Goal: Book appointment/travel/reservation

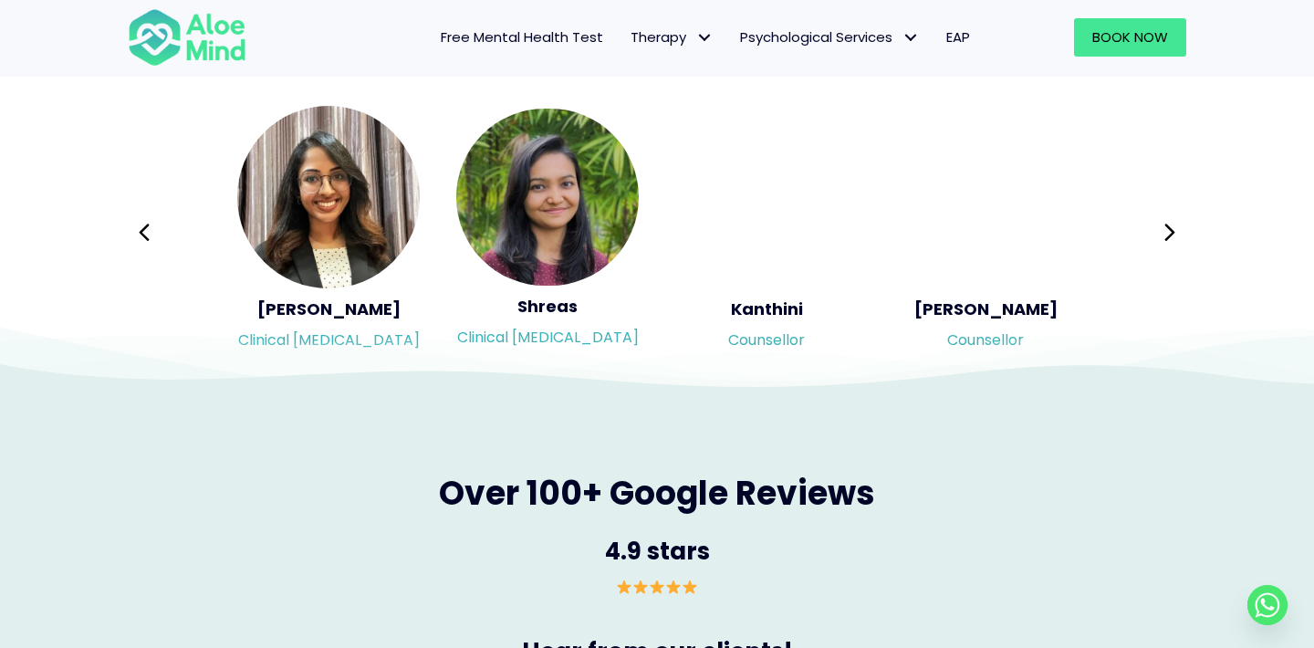
scroll to position [3099, 0]
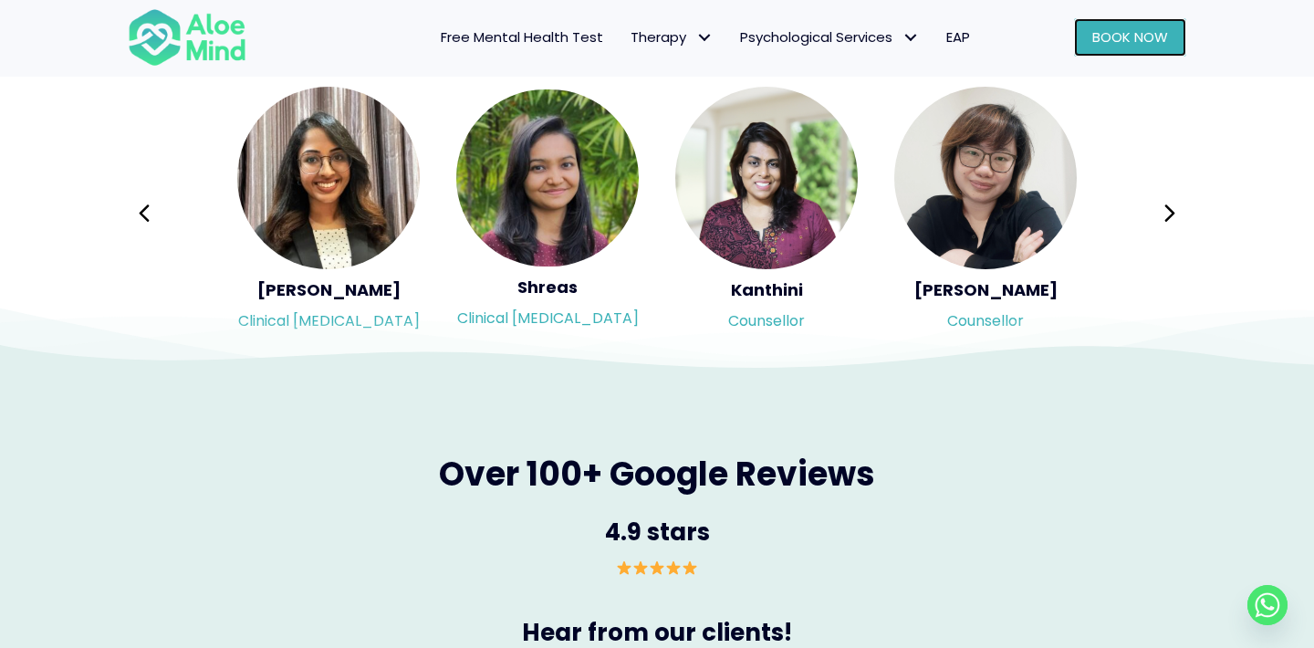
click at [1110, 35] on span "Book Now" at bounding box center [1130, 36] width 76 height 19
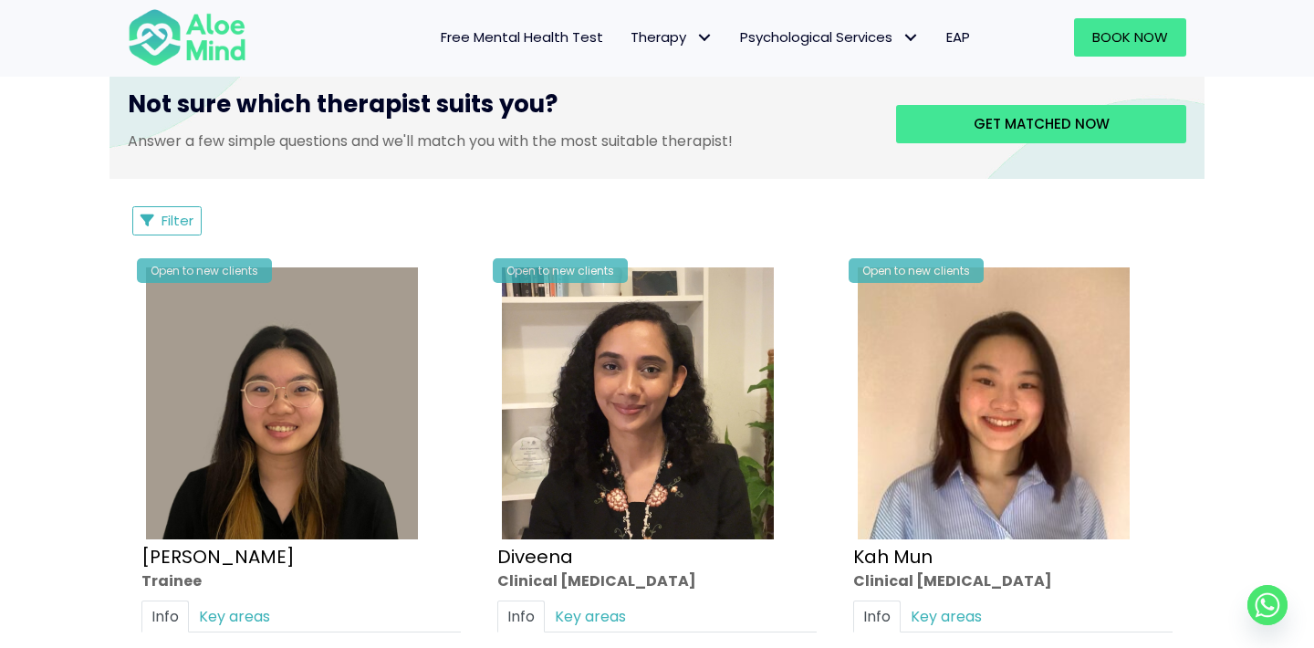
scroll to position [733, 0]
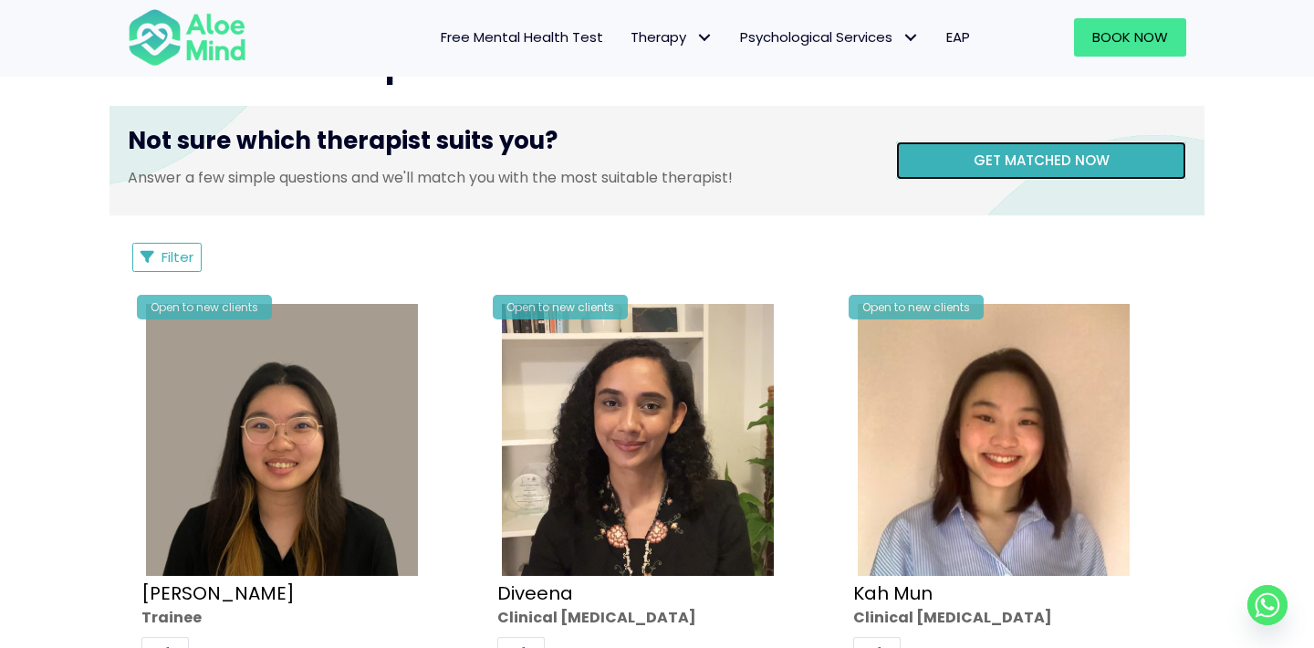
click at [1033, 162] on span "Get matched now" at bounding box center [1042, 160] width 136 height 19
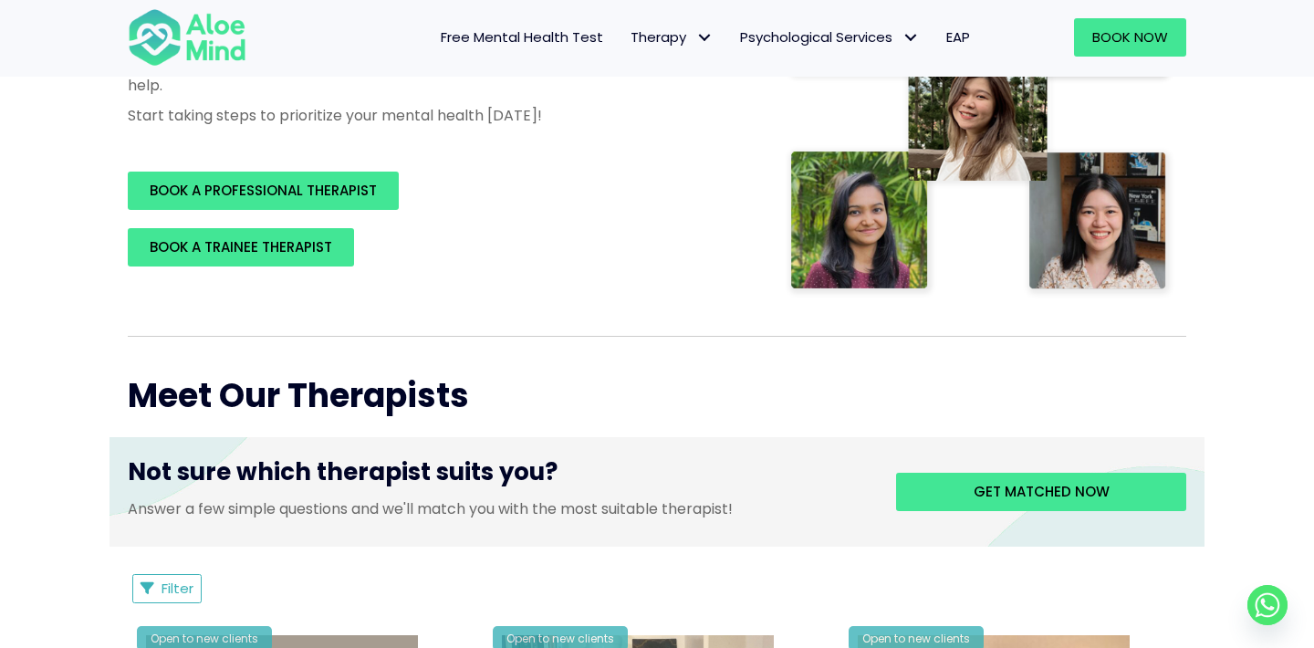
scroll to position [434, 0]
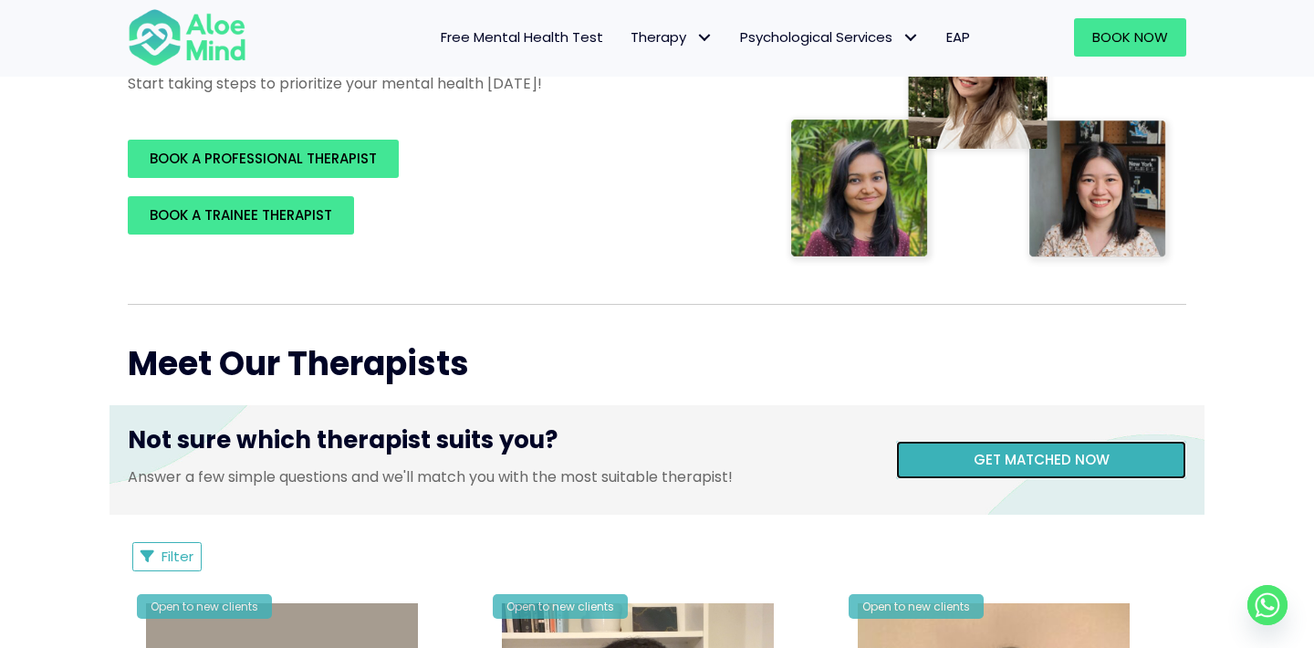
click at [953, 458] on link "Get matched now" at bounding box center [1041, 460] width 290 height 38
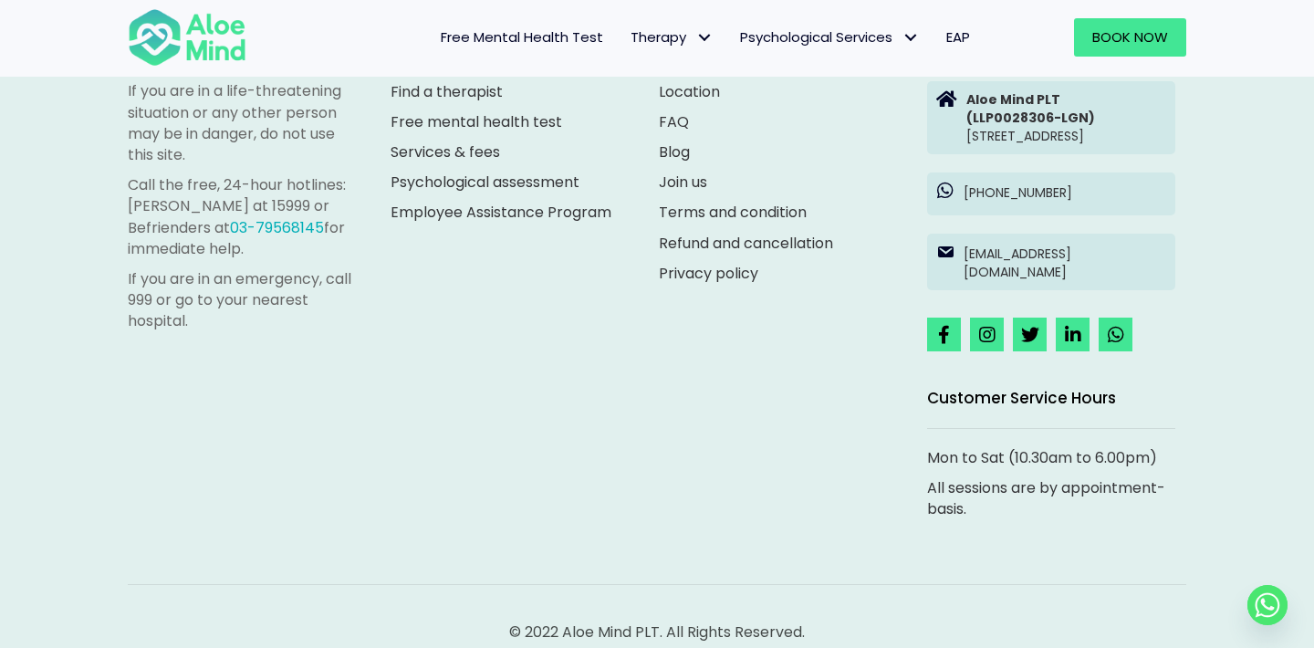
scroll to position [1300, 0]
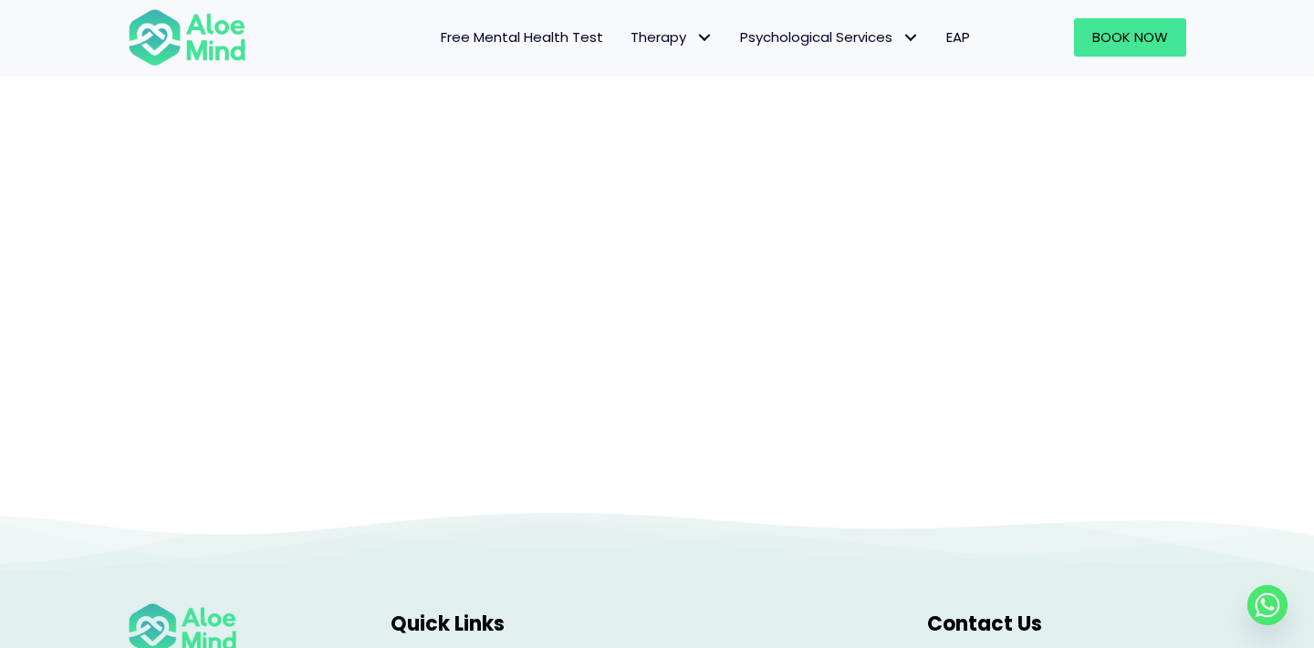
scroll to position [188, 0]
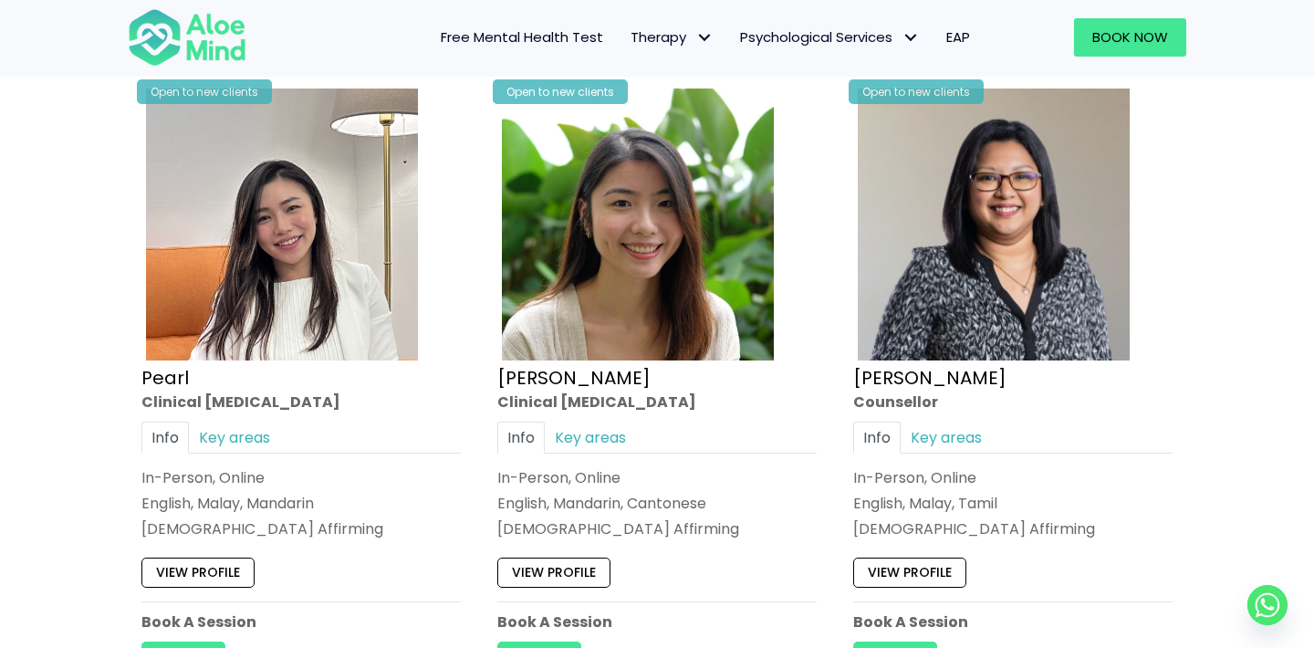
scroll to position [3023, 0]
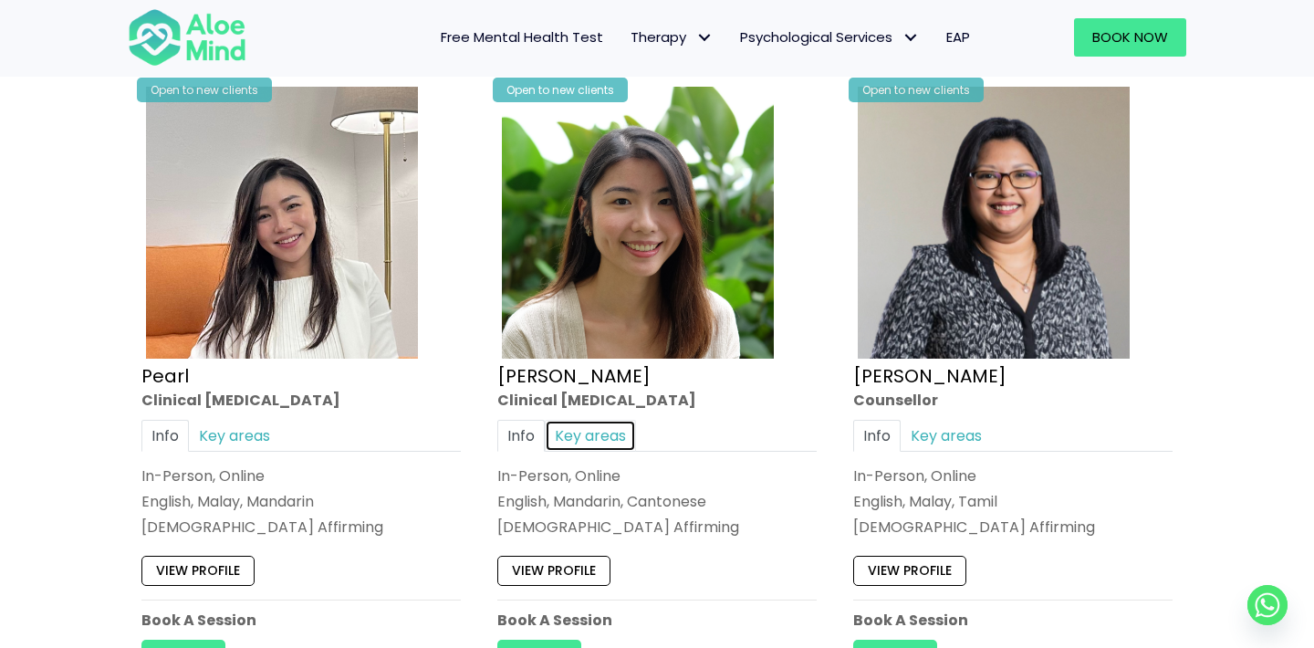
click at [604, 438] on link "Key areas" at bounding box center [590, 436] width 91 height 32
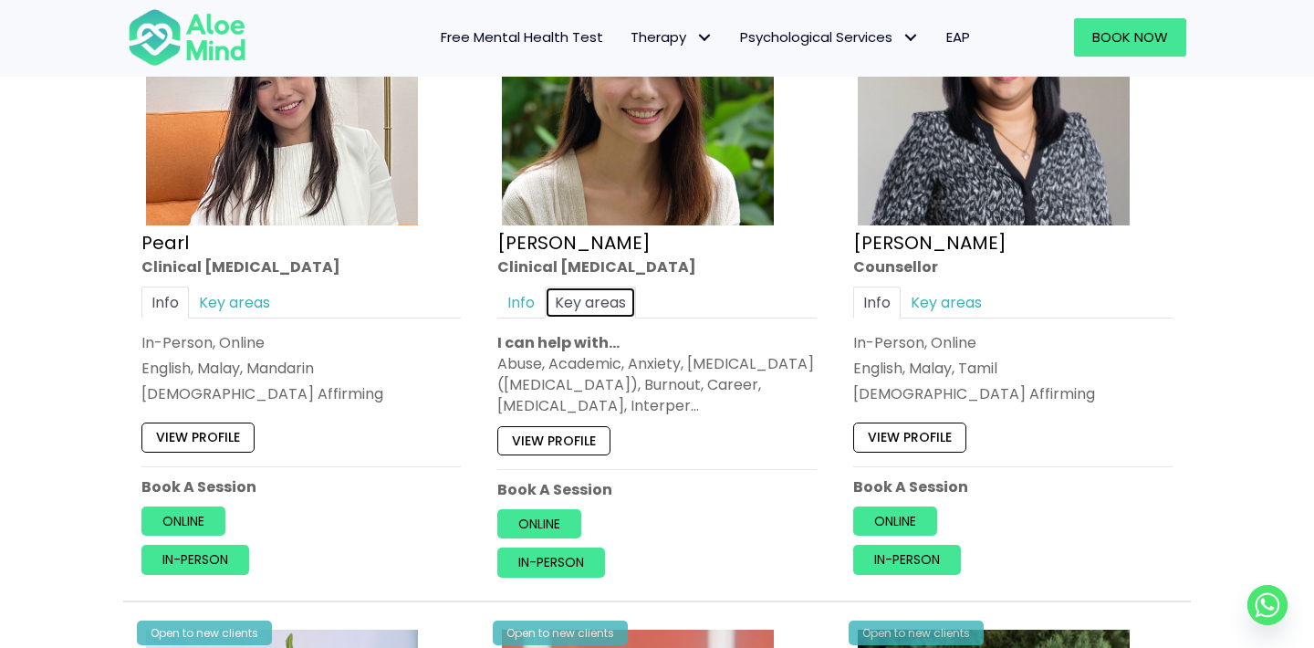
scroll to position [3160, 0]
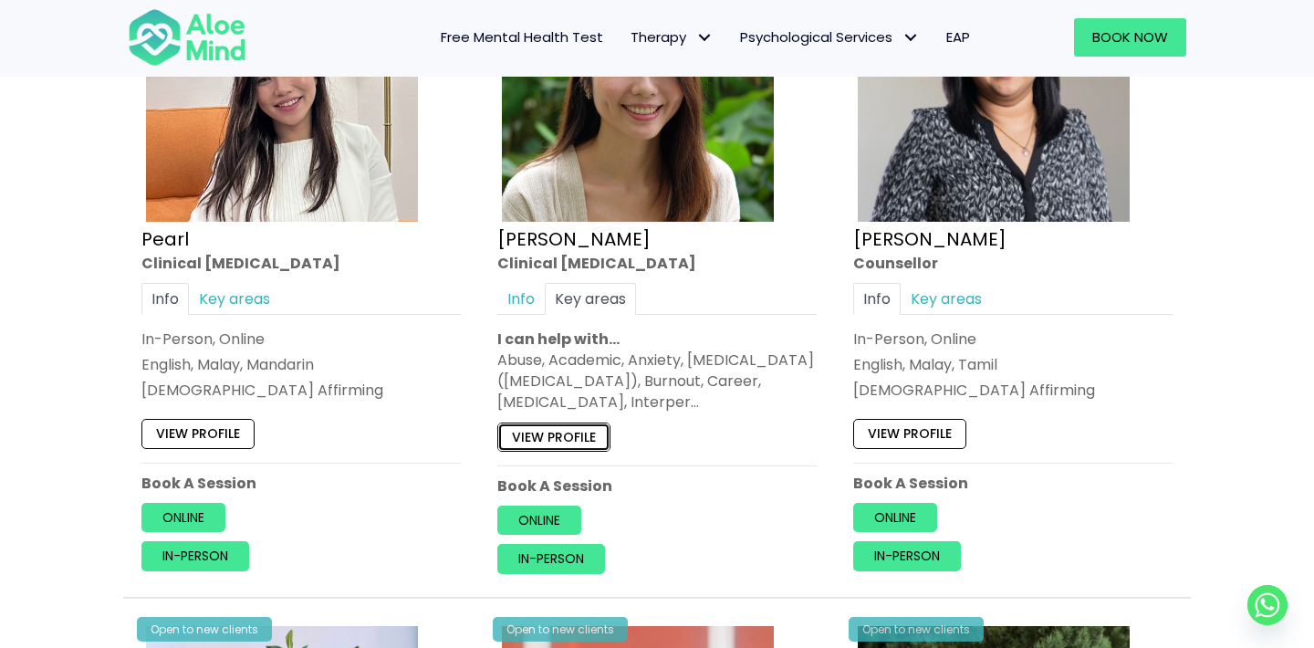
click at [590, 432] on link "View profile" at bounding box center [553, 437] width 113 height 29
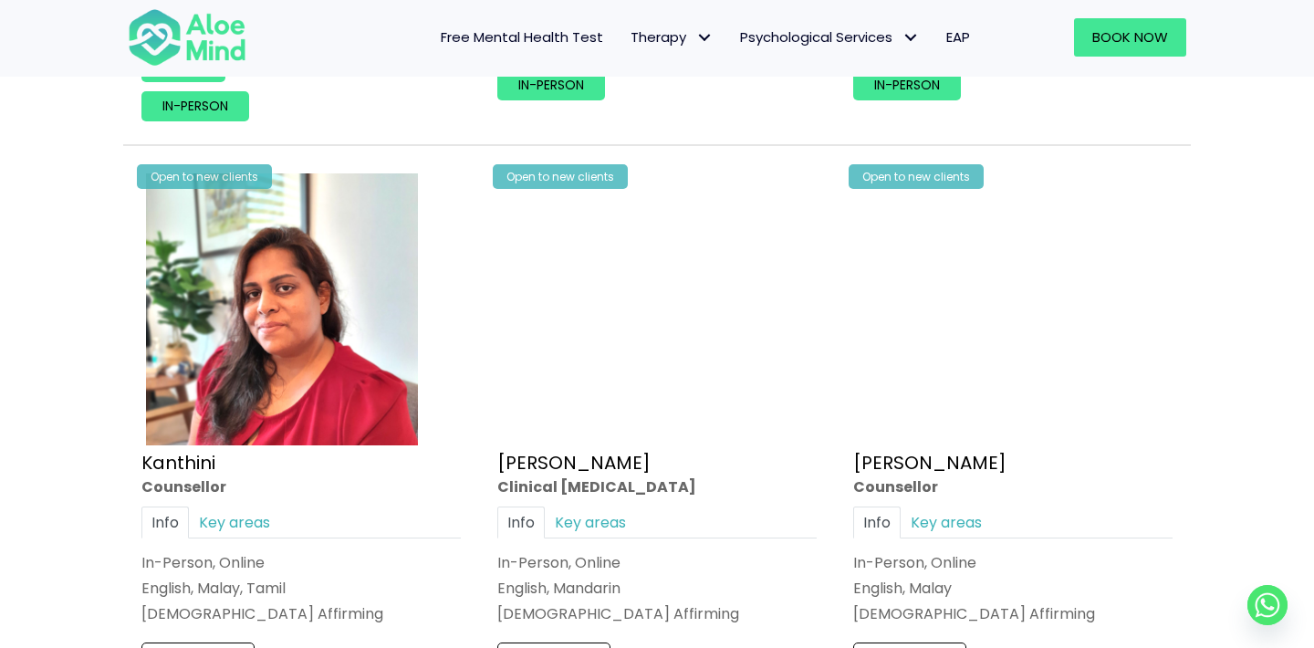
scroll to position [2328, 0]
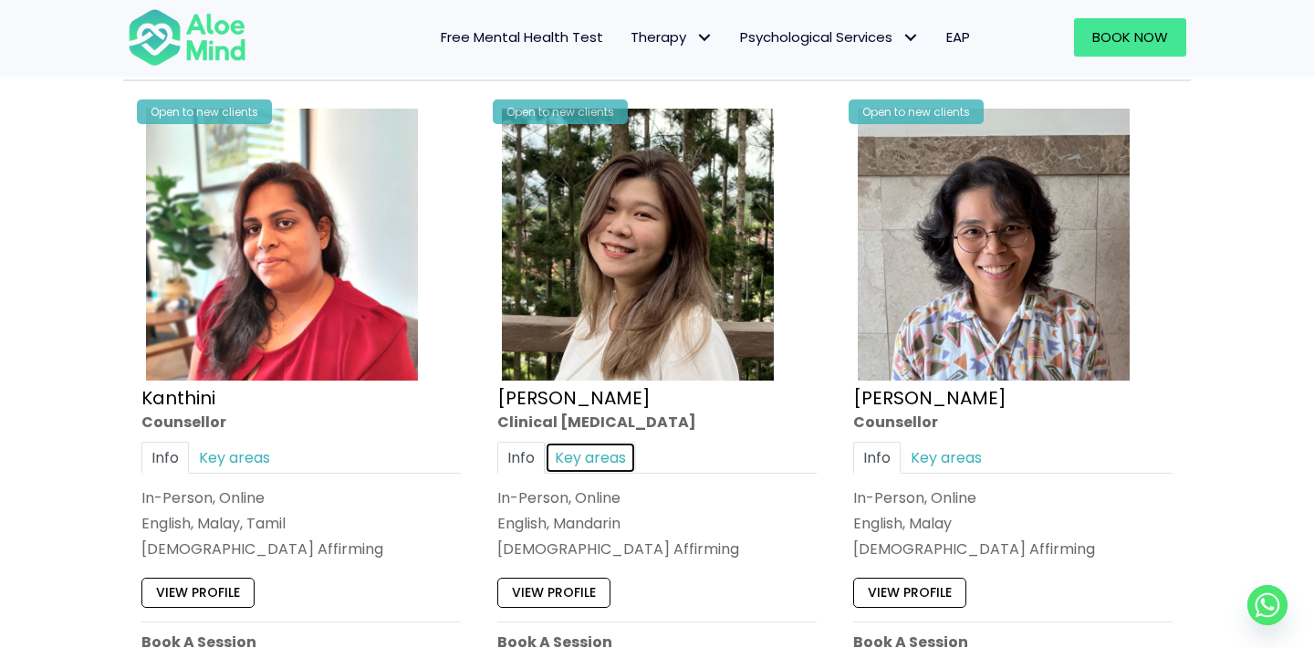
click at [598, 459] on link "Key areas" at bounding box center [590, 457] width 91 height 32
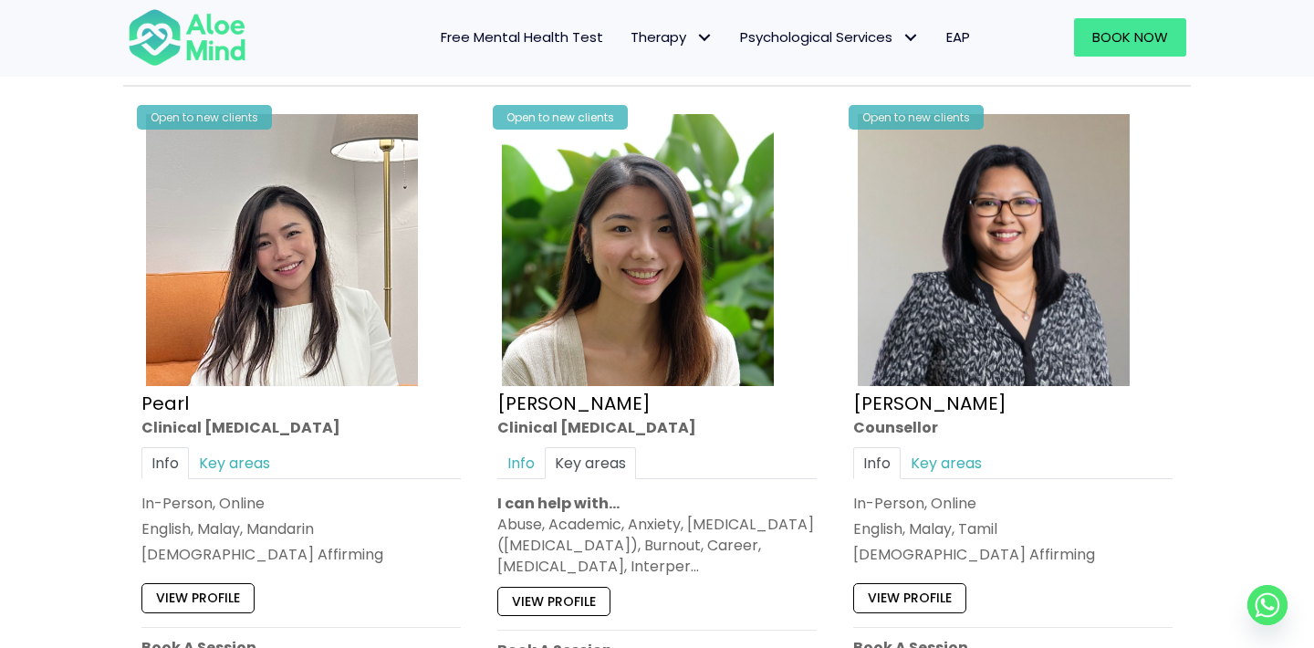
scroll to position [3131, 0]
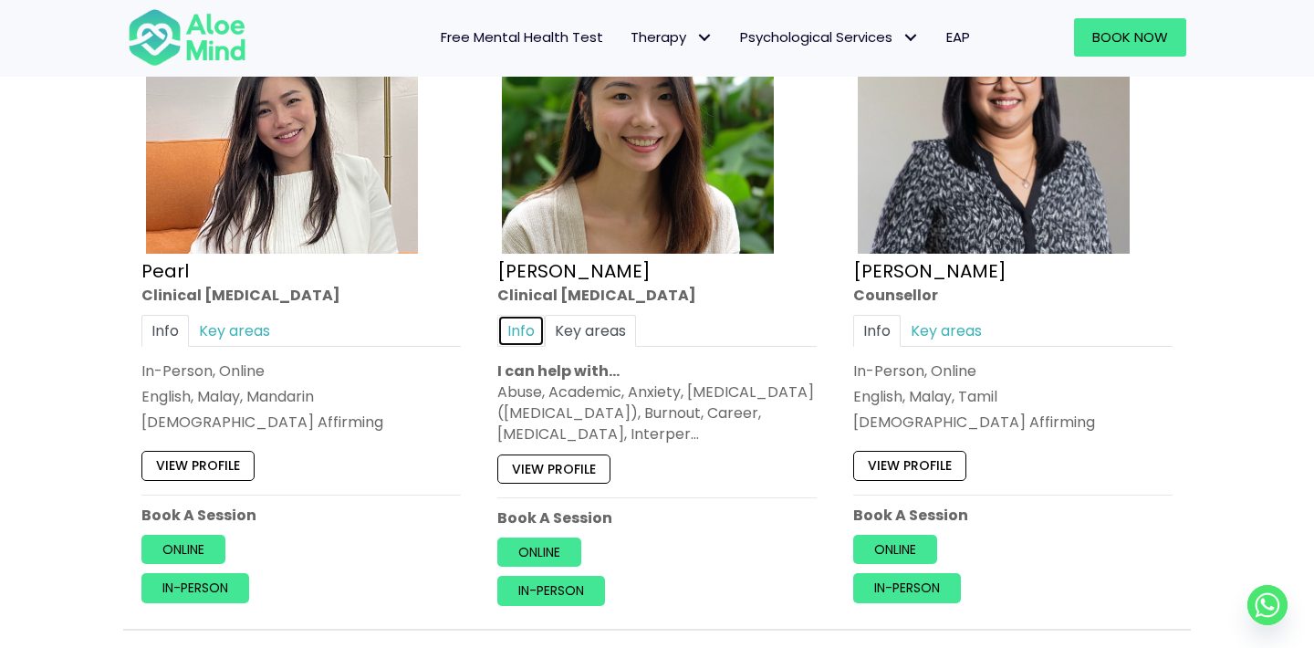
click at [528, 331] on link "Info" at bounding box center [520, 331] width 47 height 32
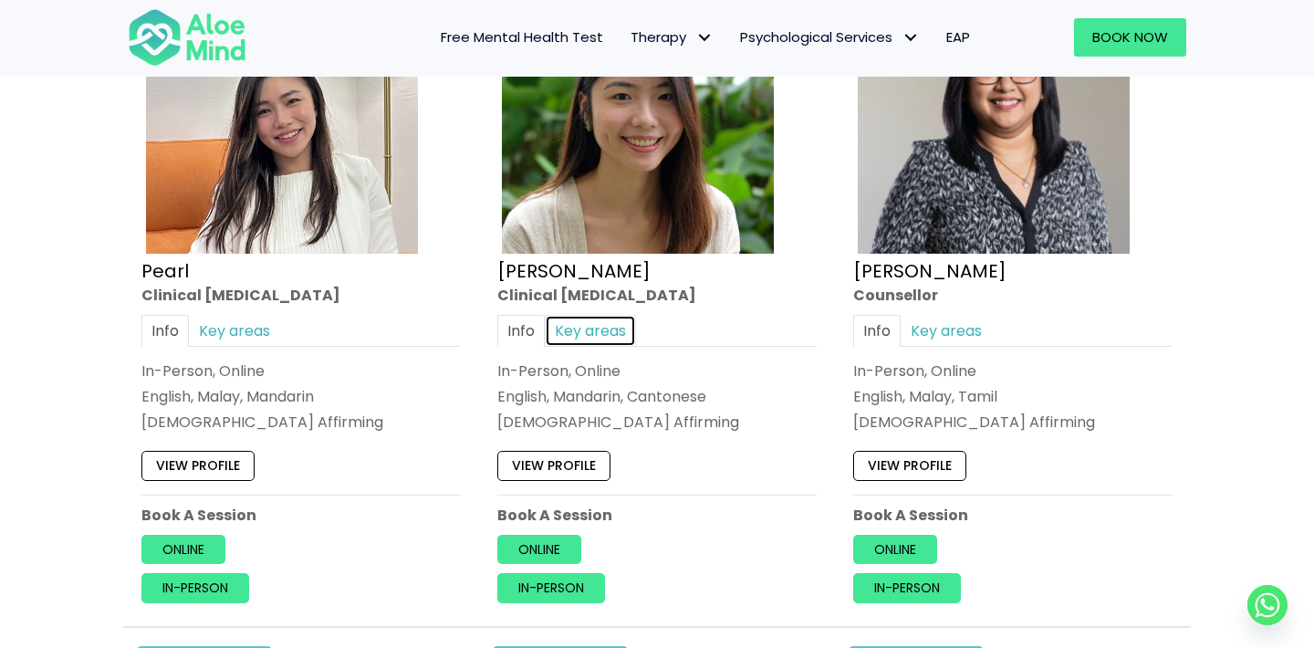
click at [605, 318] on link "Key areas" at bounding box center [590, 331] width 91 height 32
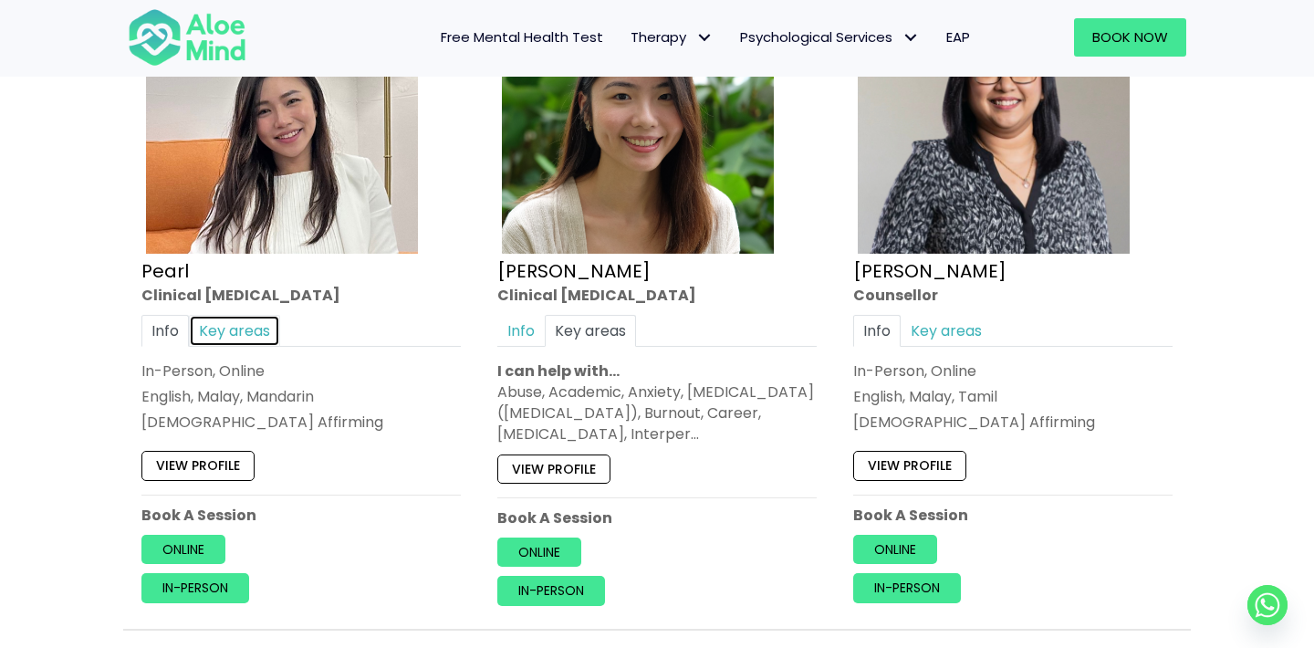
click at [249, 335] on link "Key areas" at bounding box center [234, 331] width 91 height 32
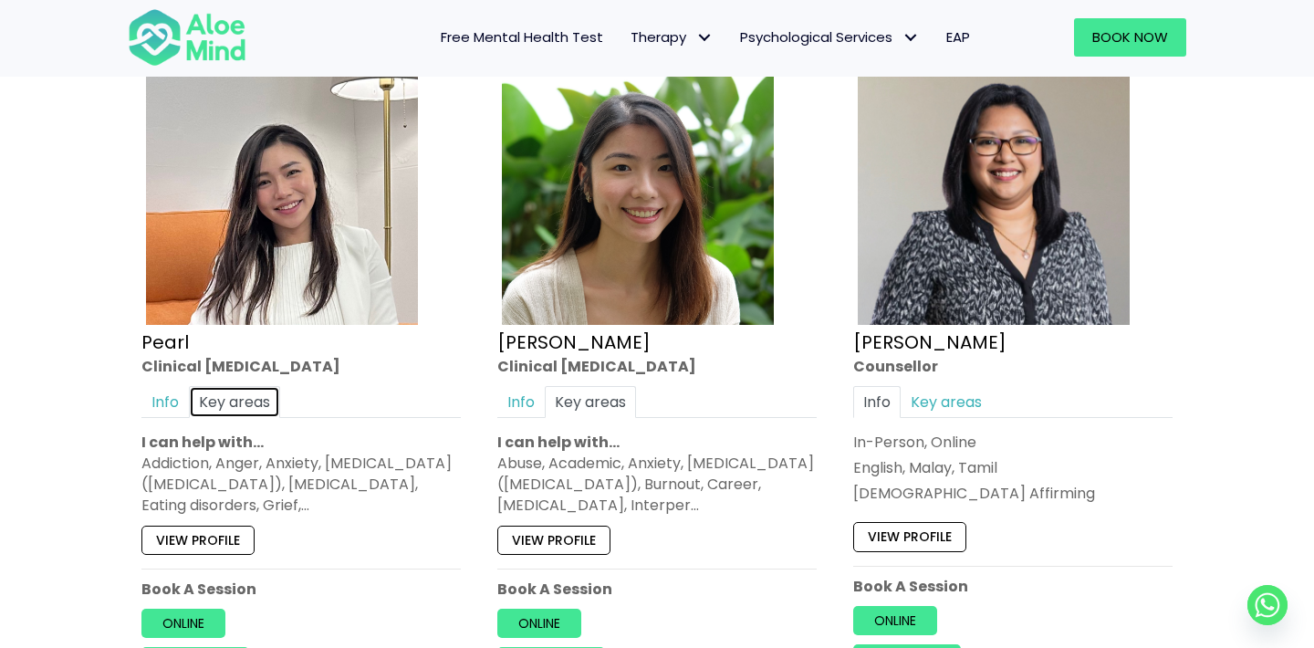
scroll to position [3057, 0]
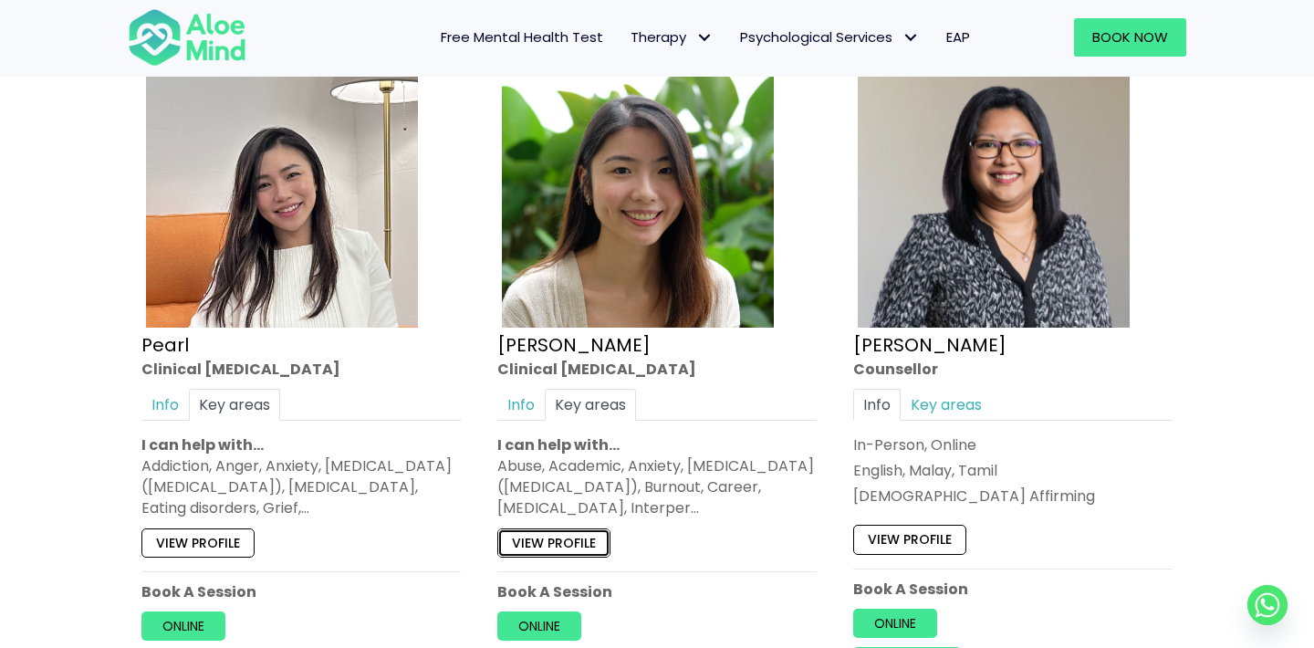
click at [581, 542] on link "View profile" at bounding box center [553, 542] width 113 height 29
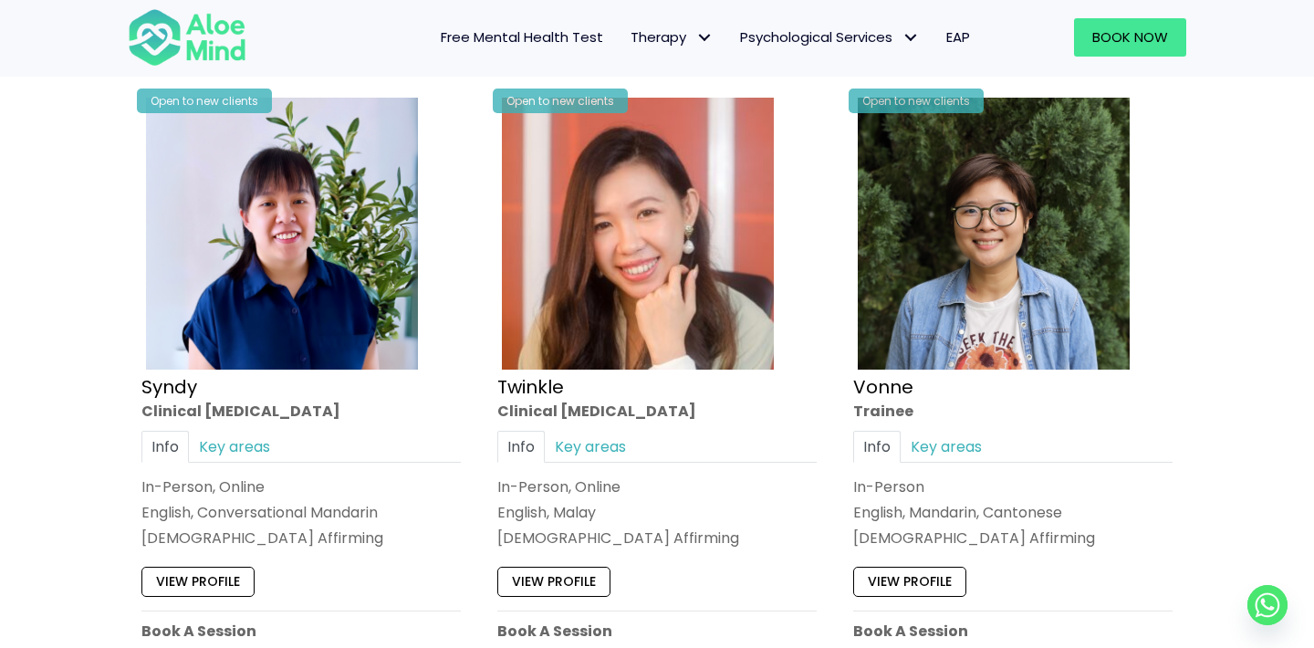
scroll to position [3716, 0]
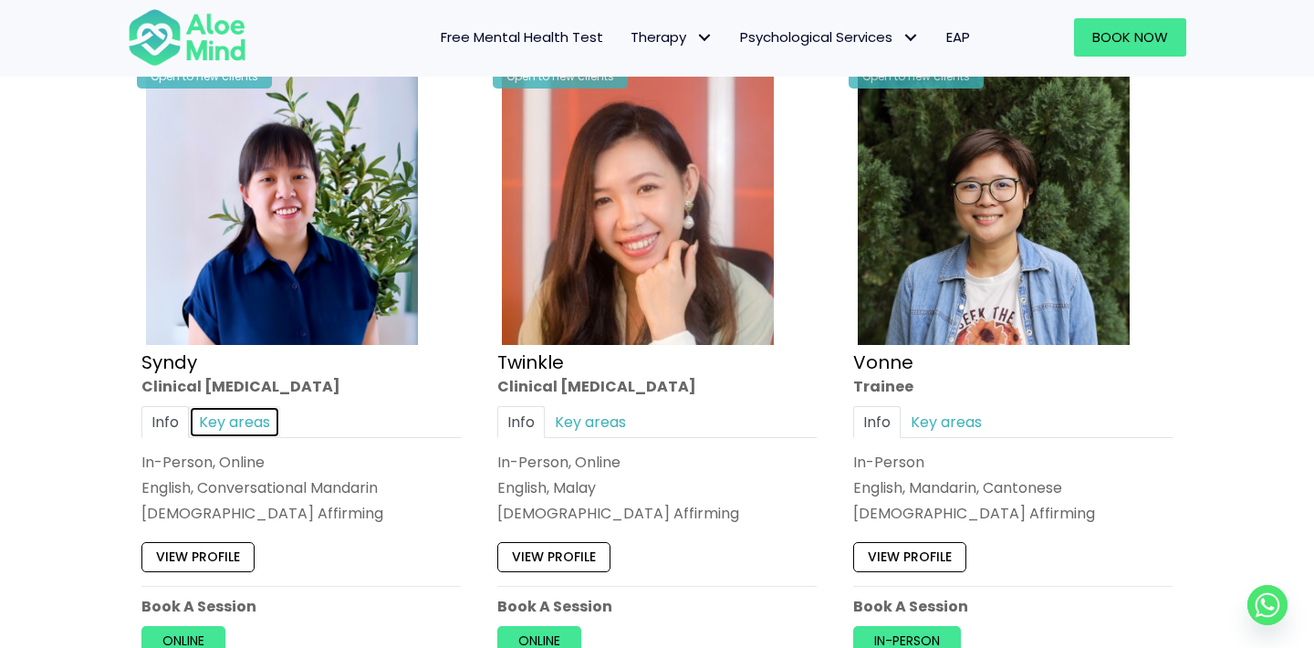
click at [240, 413] on link "Key areas" at bounding box center [234, 422] width 91 height 32
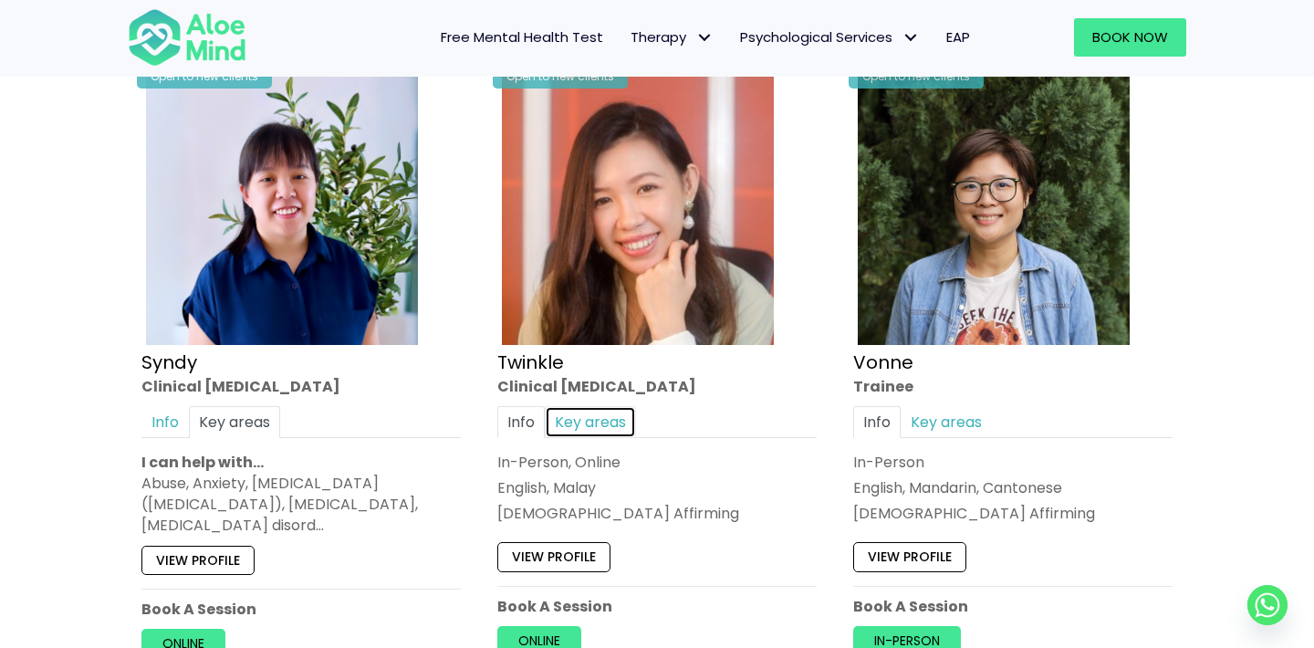
click at [580, 416] on link "Key areas" at bounding box center [590, 422] width 91 height 32
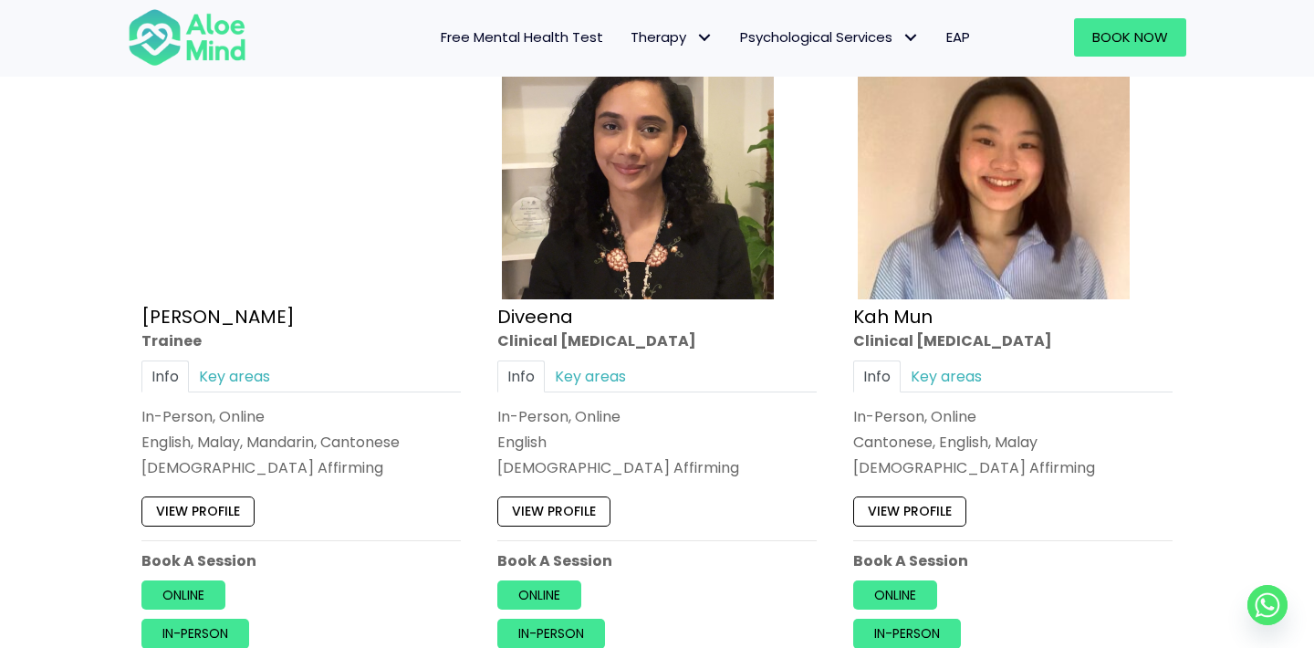
scroll to position [1040, 0]
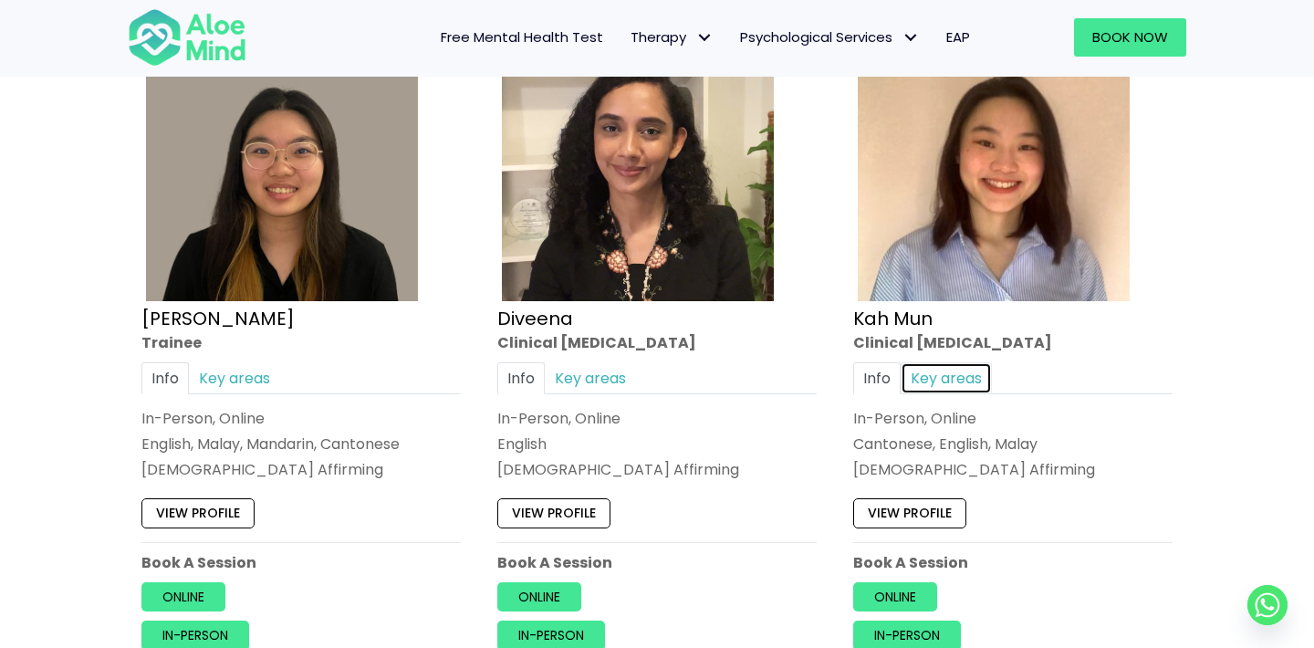
click at [947, 376] on link "Key areas" at bounding box center [946, 378] width 91 height 32
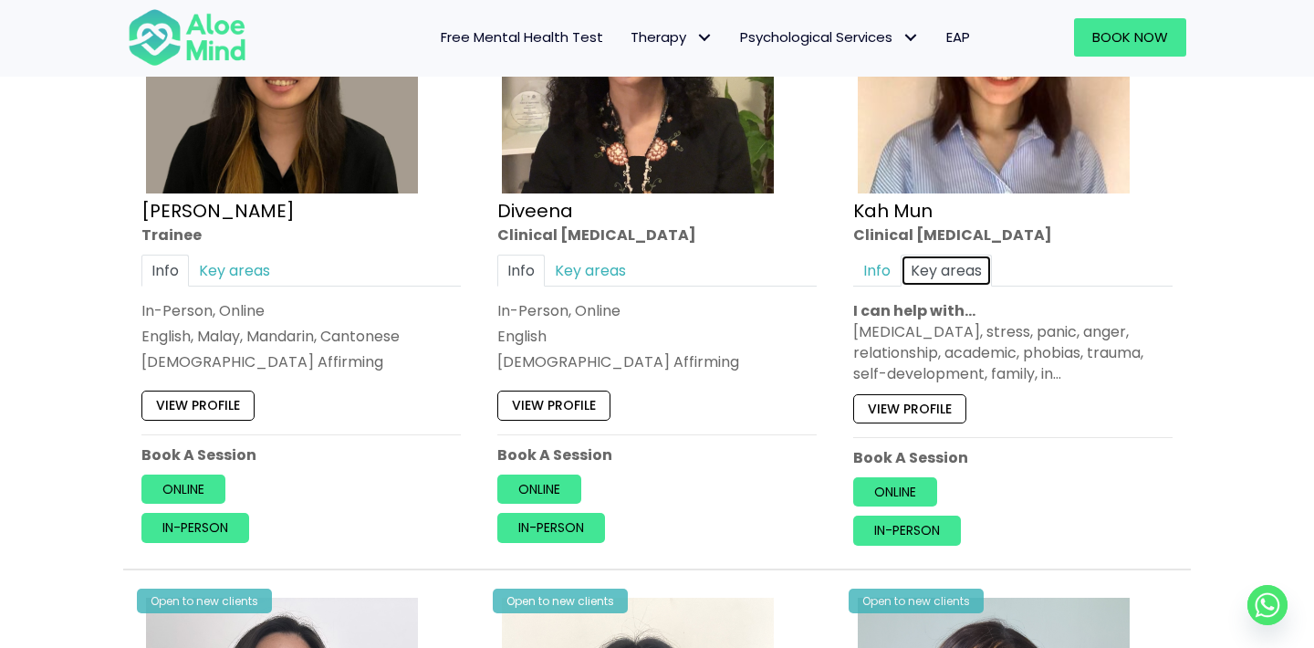
scroll to position [1166, 0]
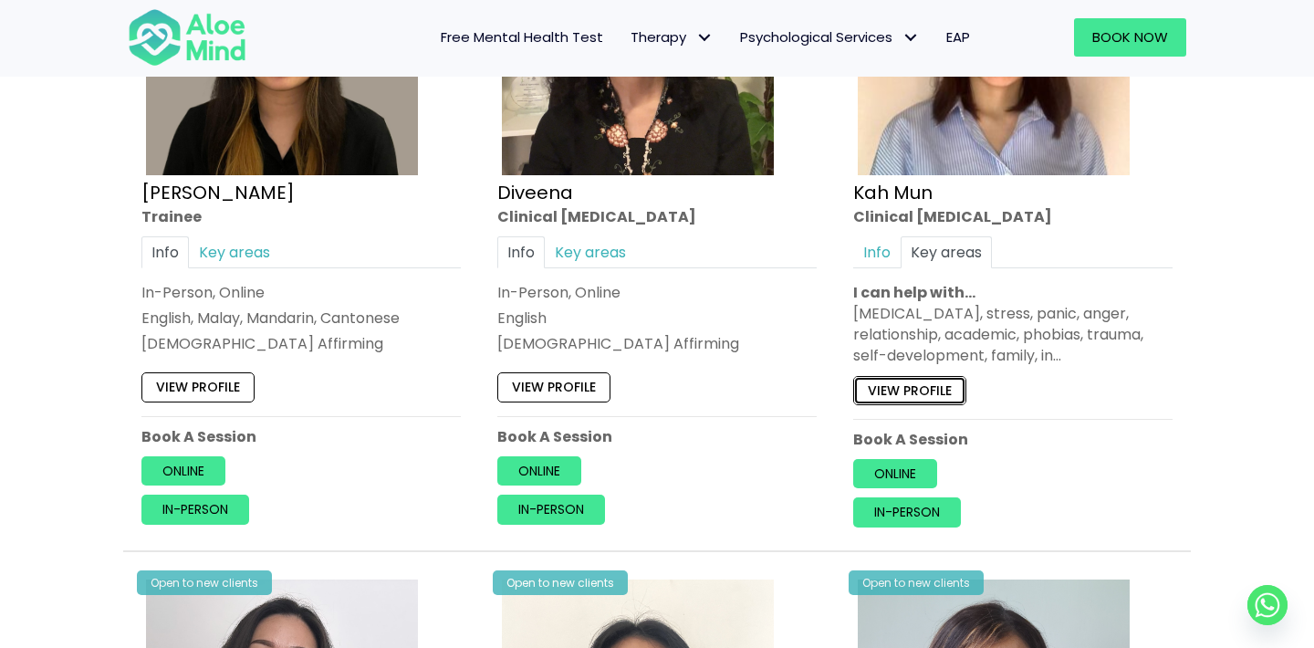
click at [946, 388] on link "View profile" at bounding box center [909, 390] width 113 height 29
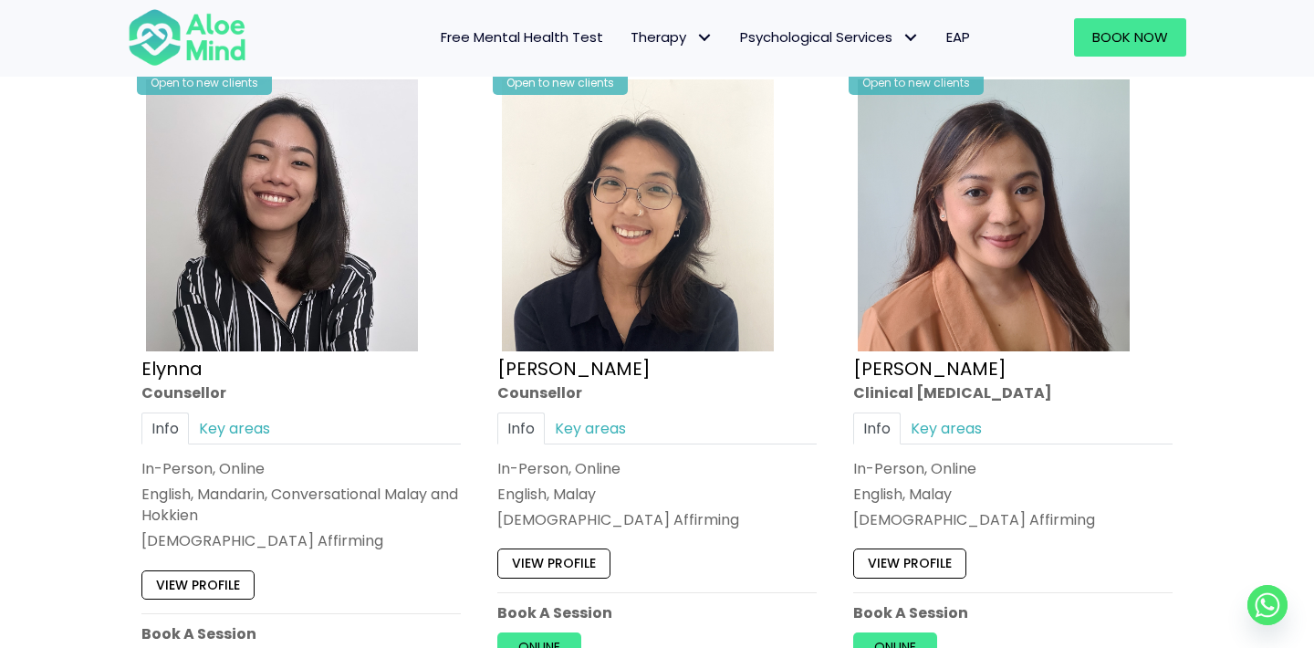
scroll to position [1694, 0]
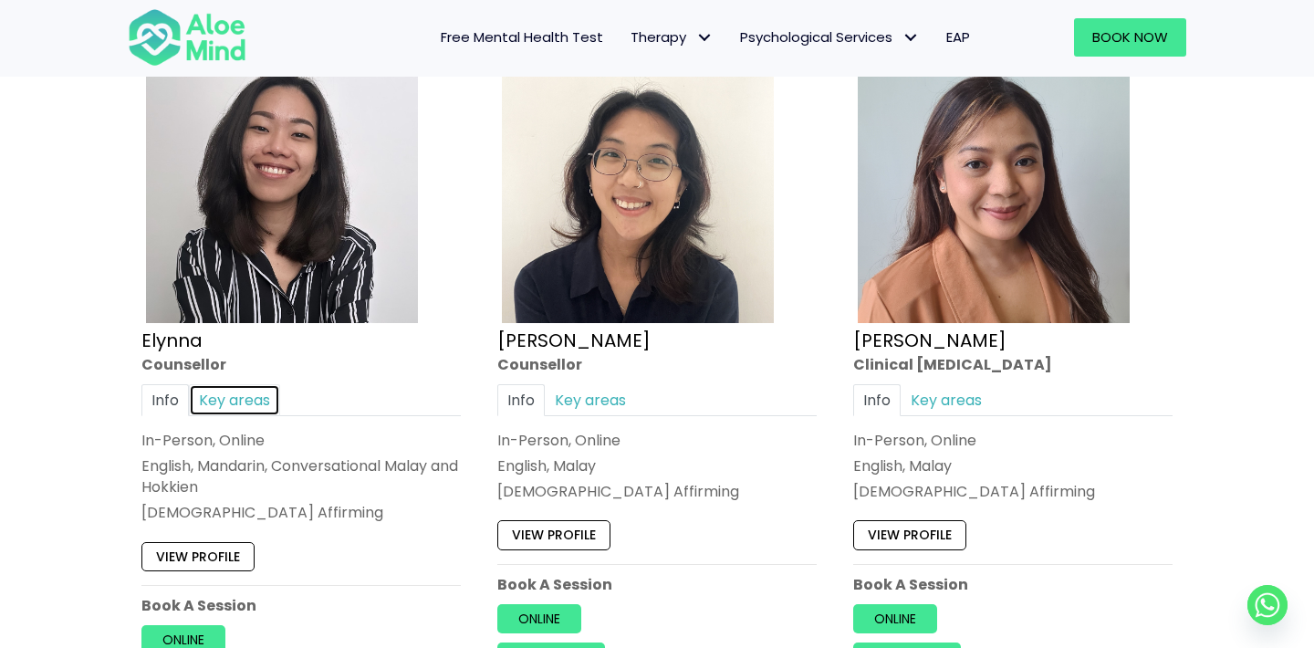
click at [231, 398] on link "Key areas" at bounding box center [234, 400] width 91 height 32
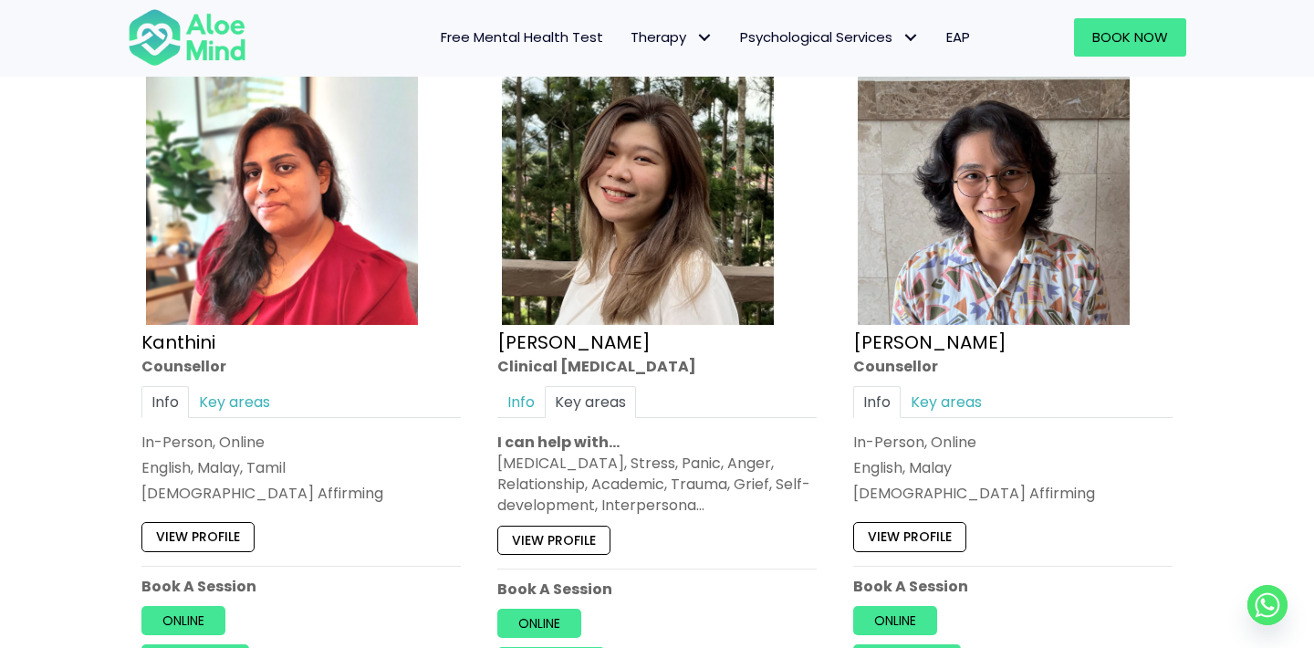
scroll to position [2390, 0]
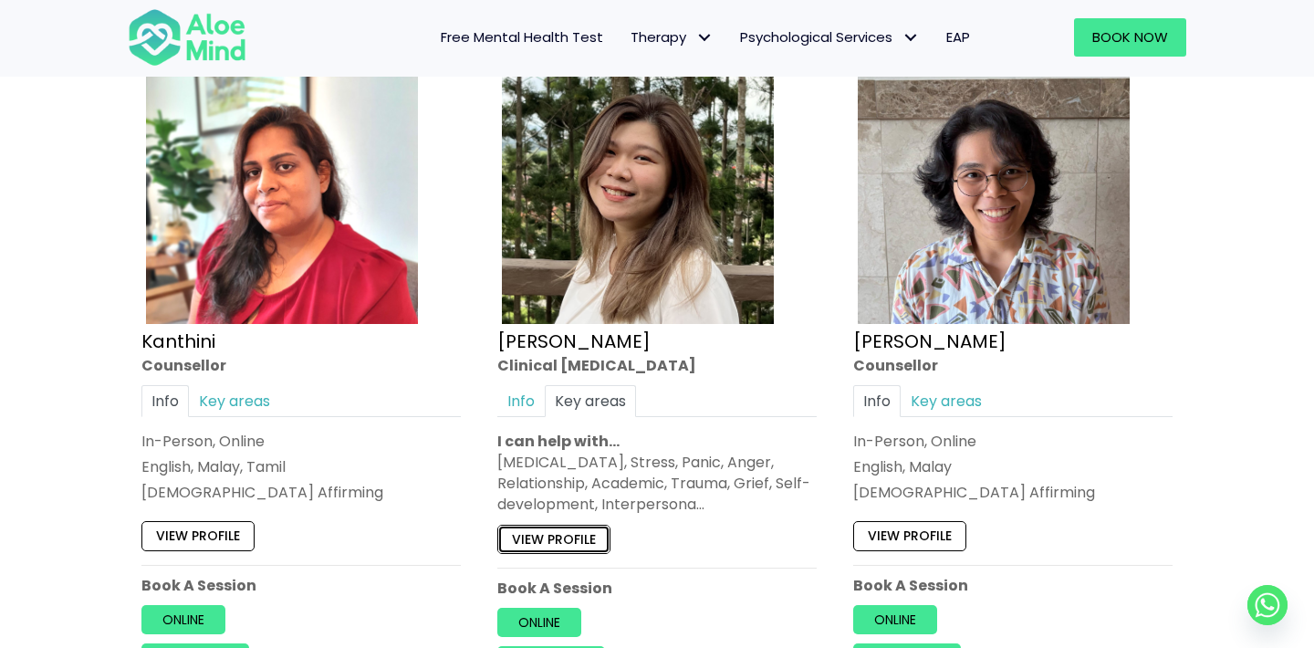
click at [586, 525] on link "View profile" at bounding box center [553, 539] width 113 height 29
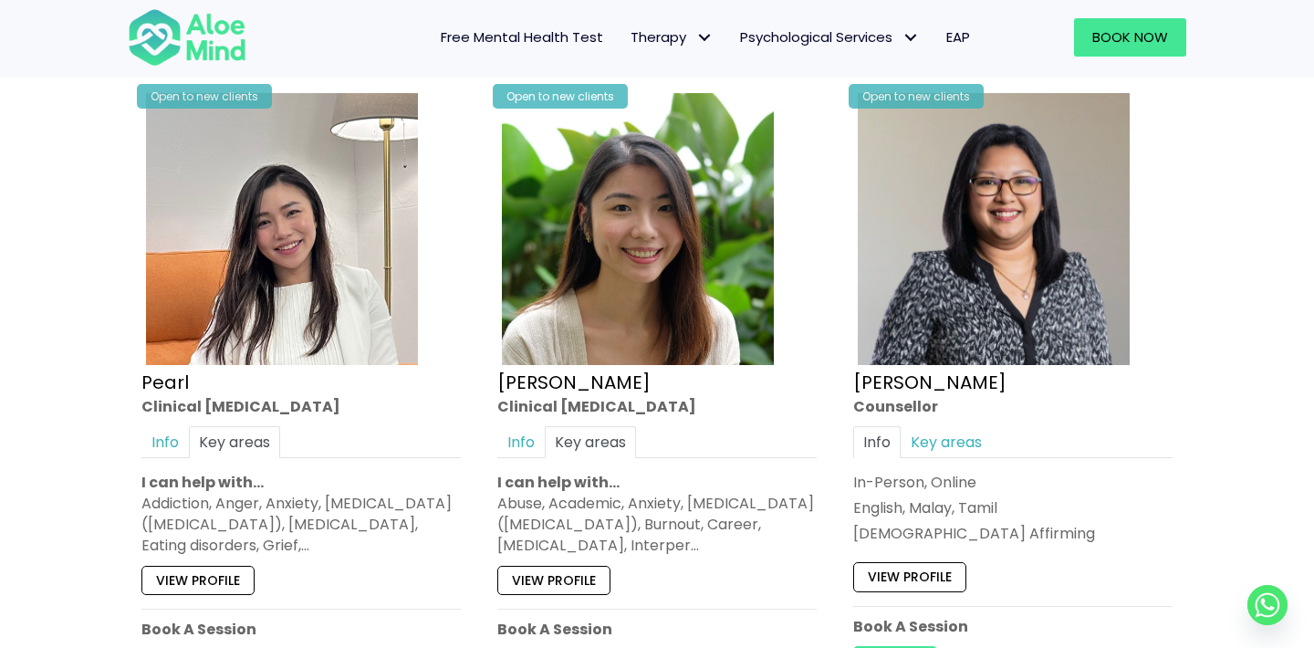
scroll to position [3057, 0]
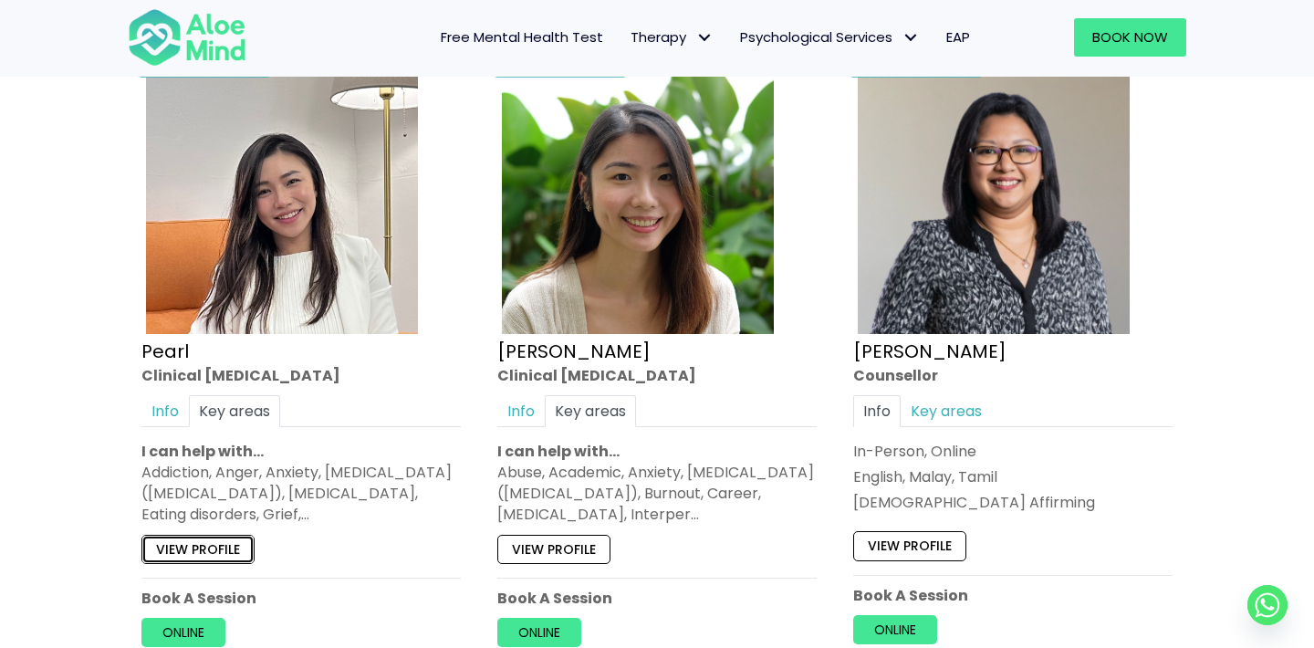
click at [202, 534] on link "View profile" at bounding box center [197, 548] width 113 height 29
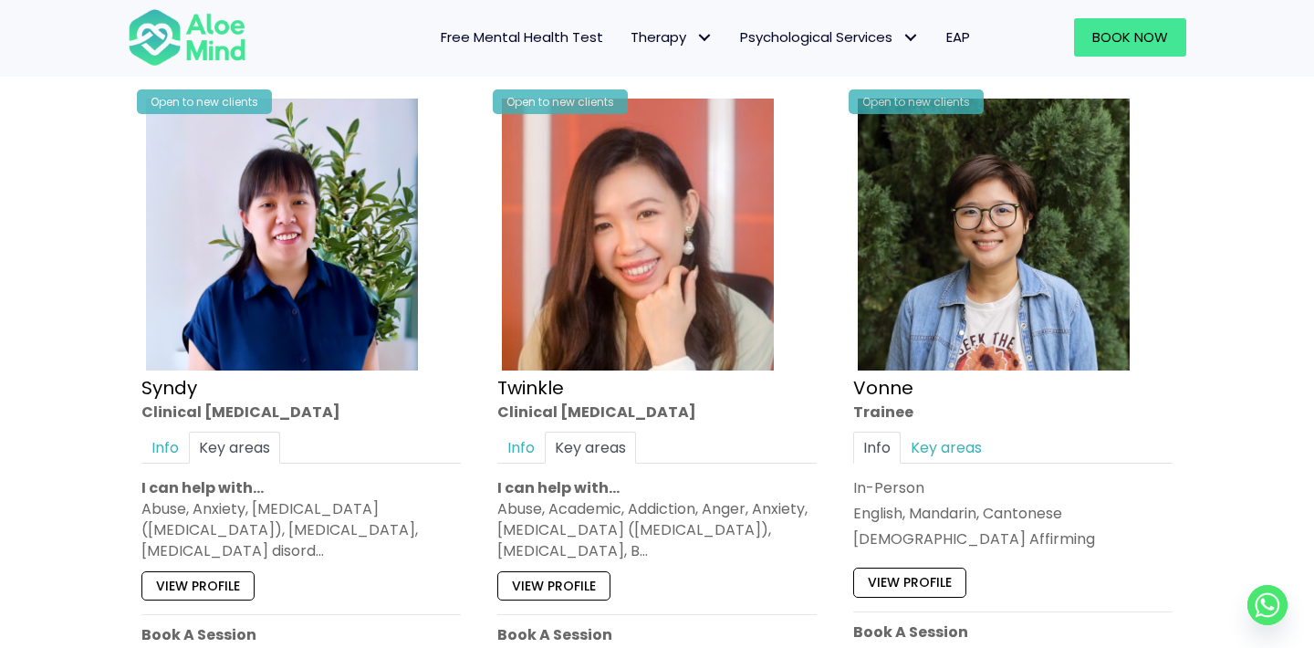
scroll to position [3699, 0]
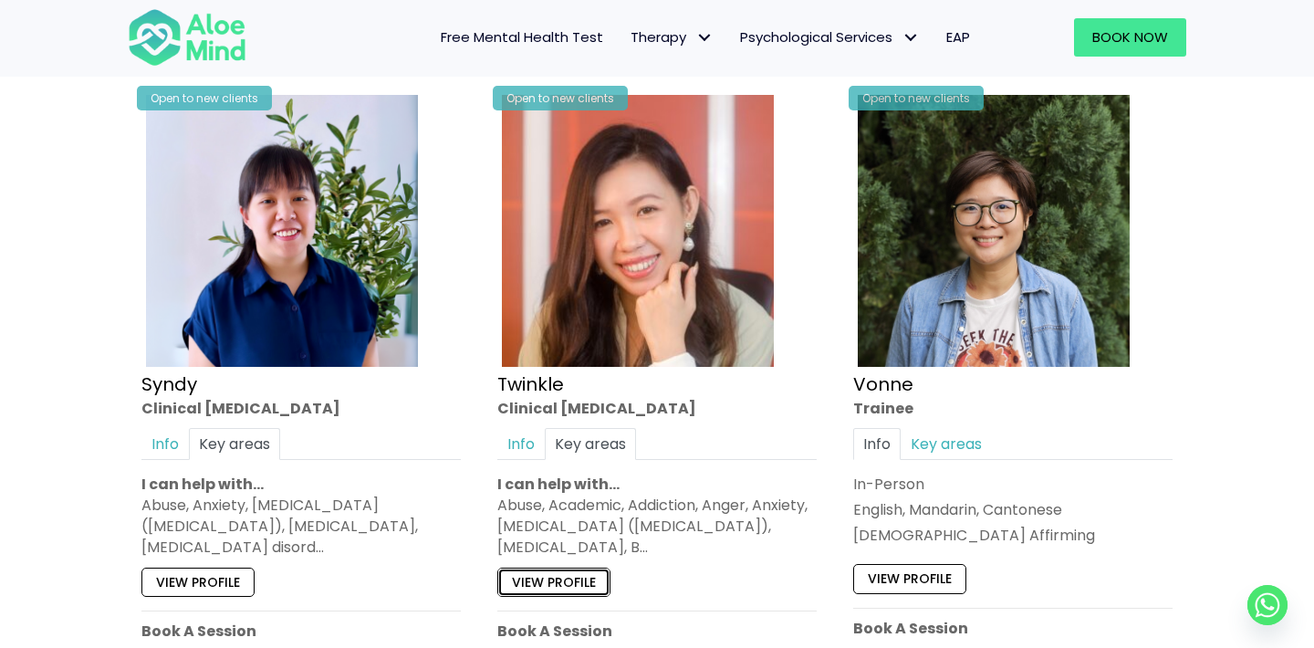
click at [569, 568] on link "View profile" at bounding box center [553, 582] width 113 height 29
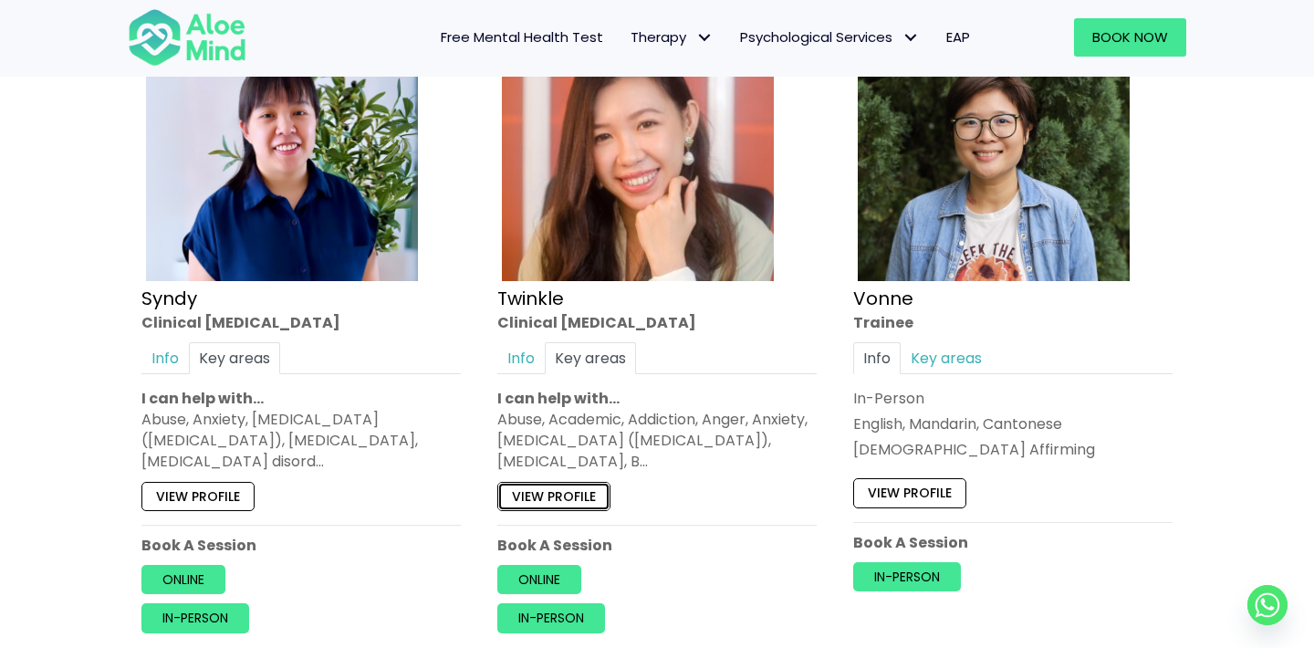
scroll to position [3800, 0]
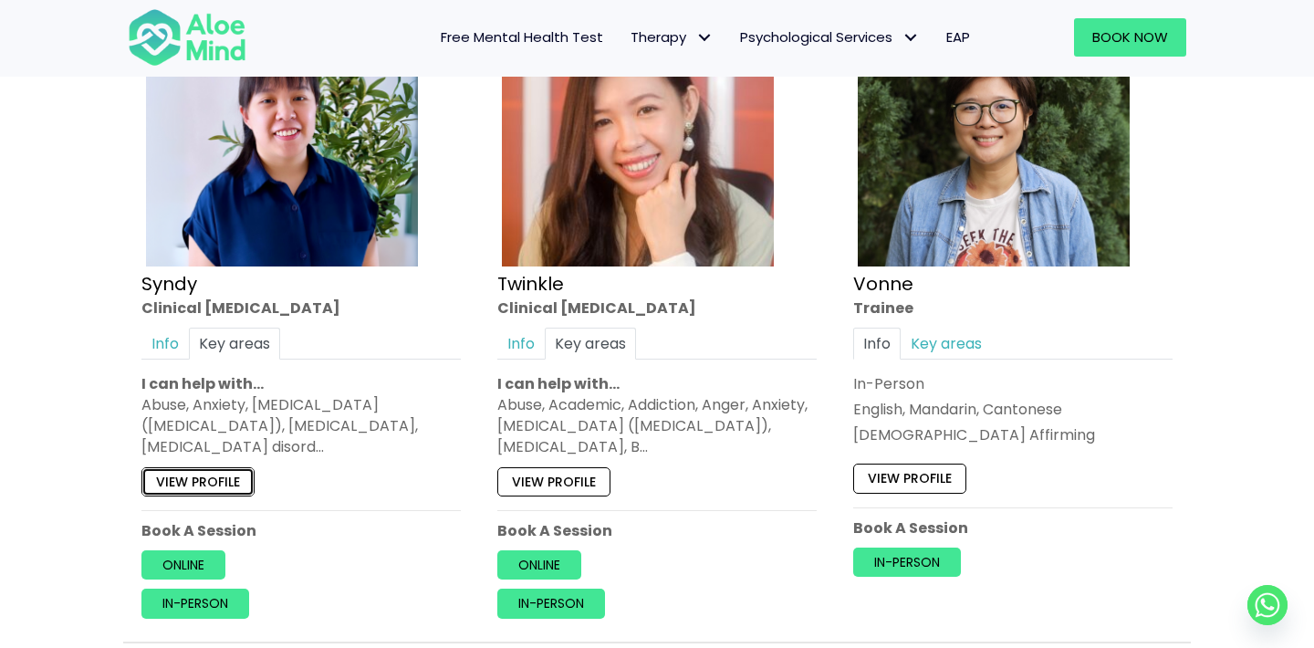
click at [222, 467] on link "View profile" at bounding box center [197, 481] width 113 height 29
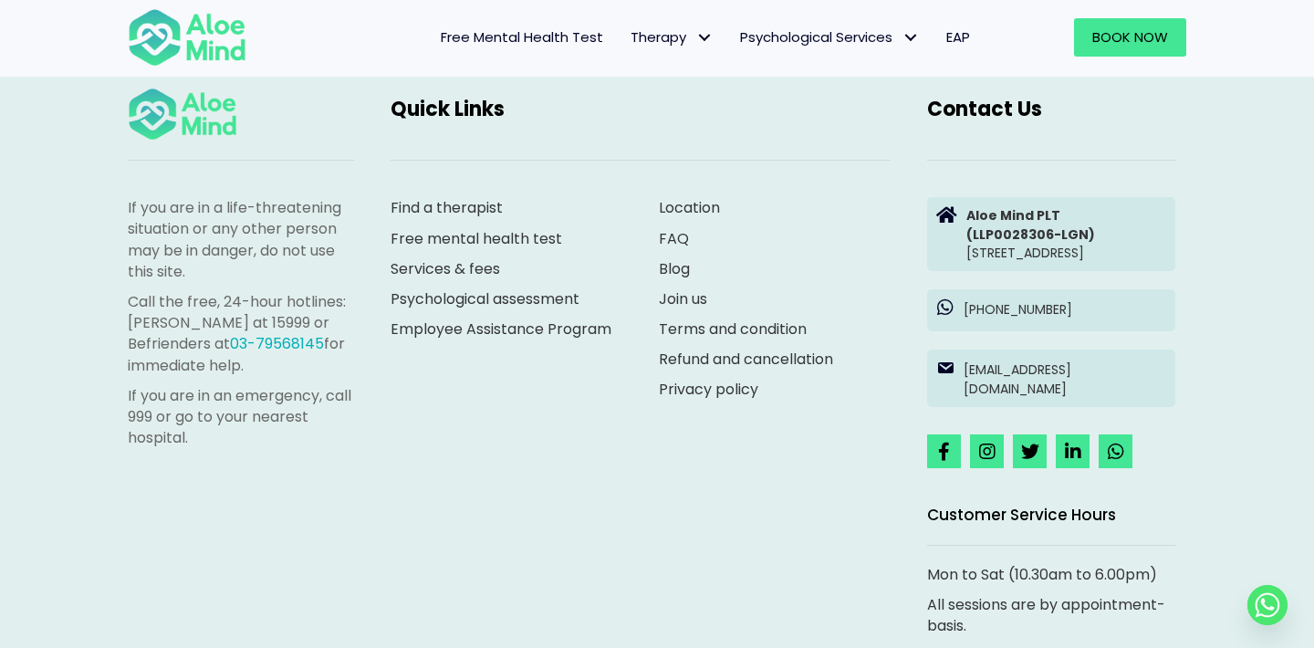
scroll to position [5211, 0]
click at [456, 259] on link "Services & fees" at bounding box center [446, 269] width 110 height 21
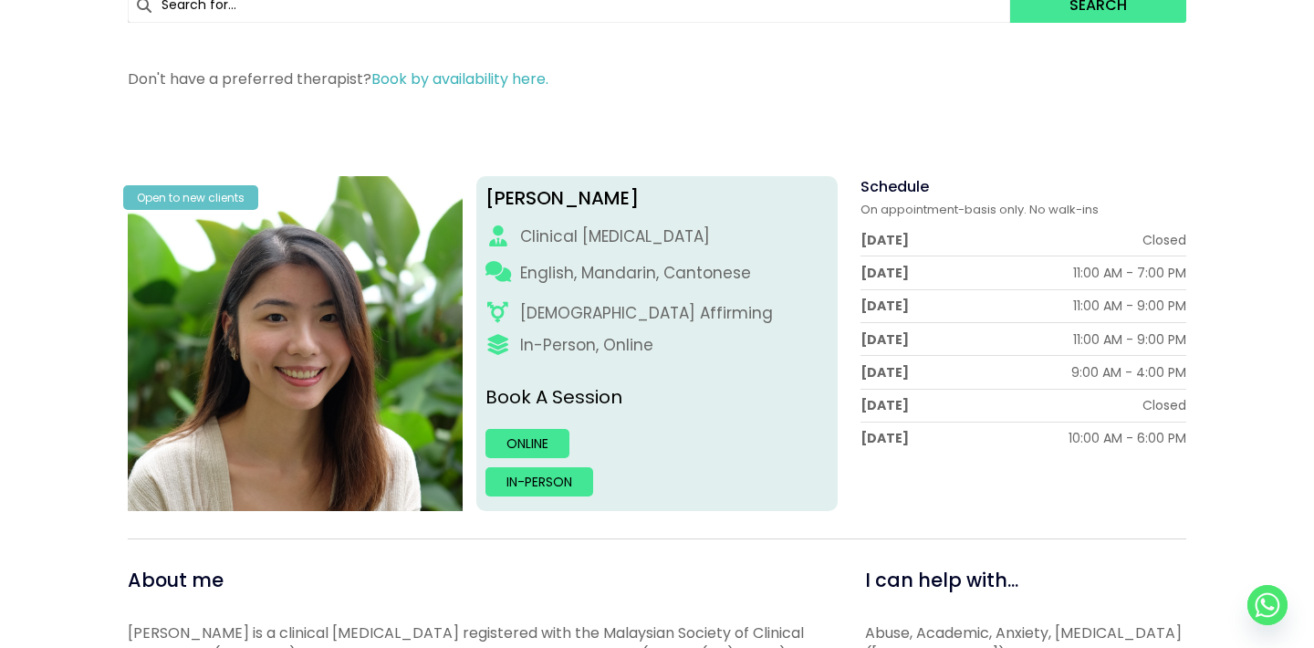
scroll to position [182, 0]
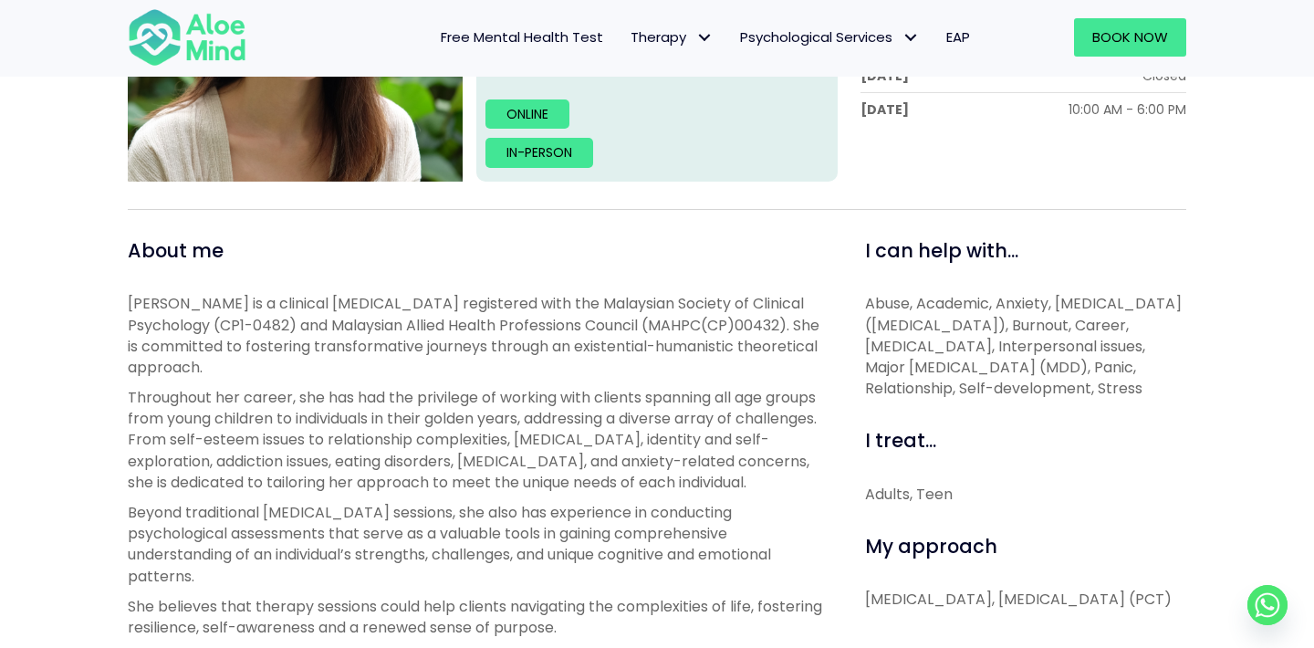
scroll to position [400, 0]
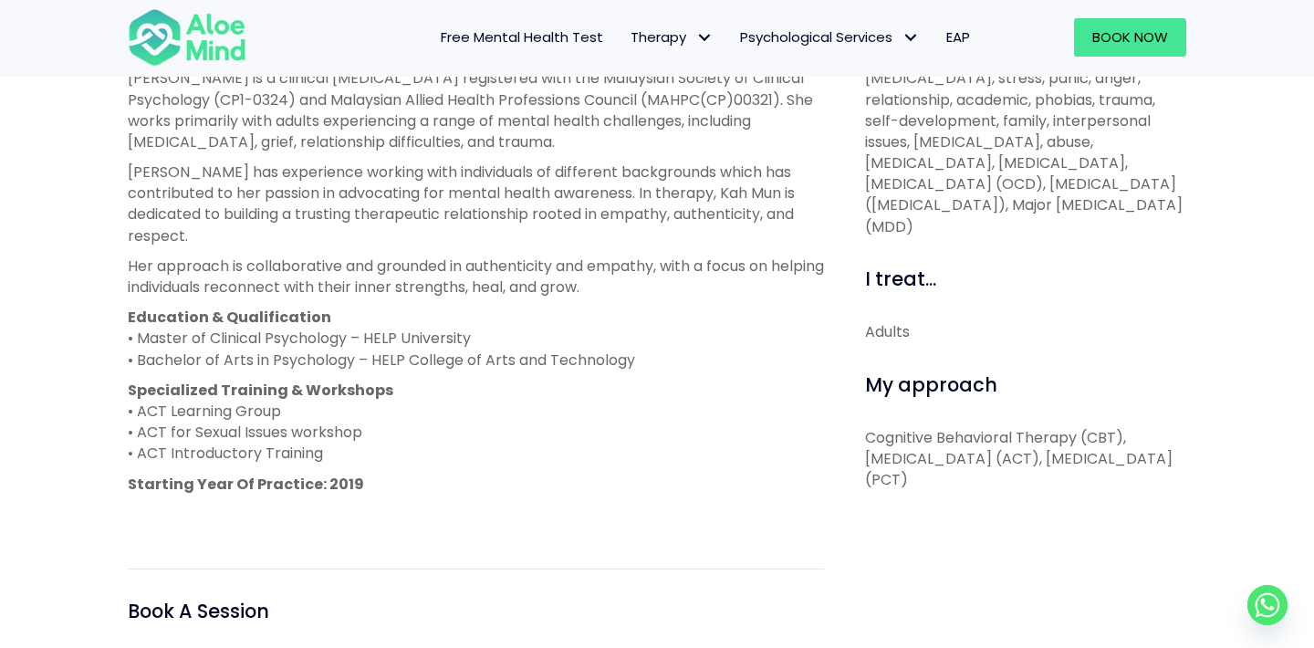
scroll to position [718, 0]
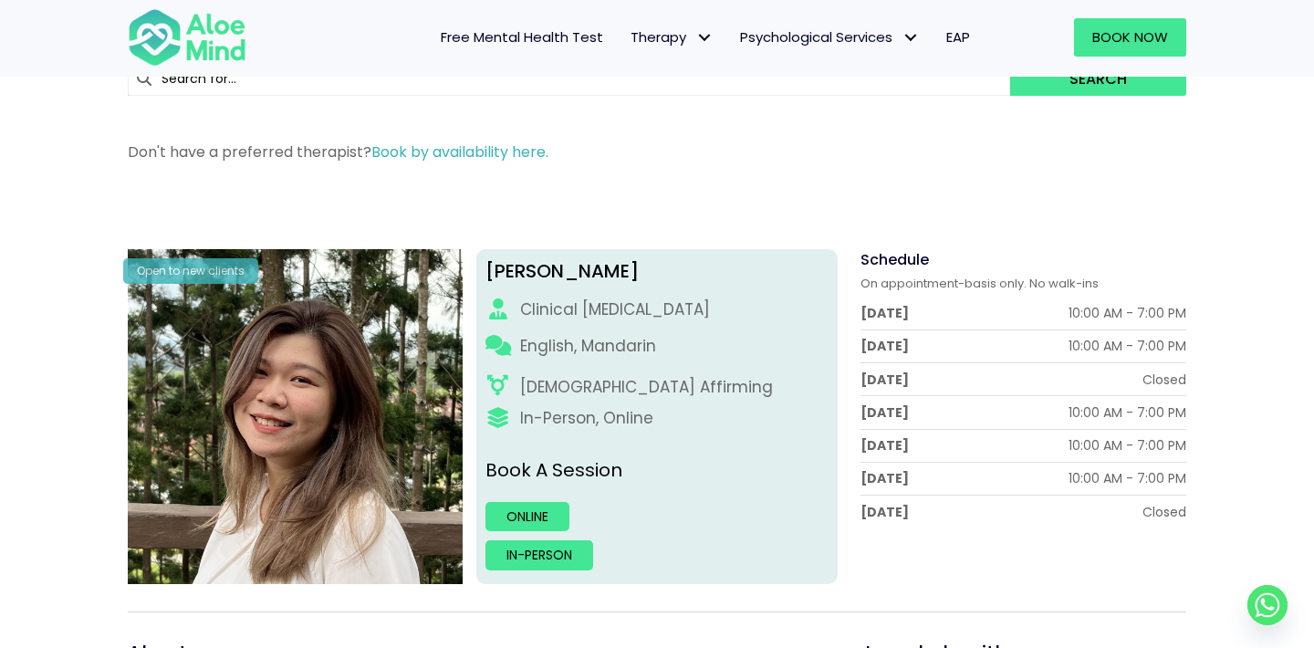
scroll to position [51, 0]
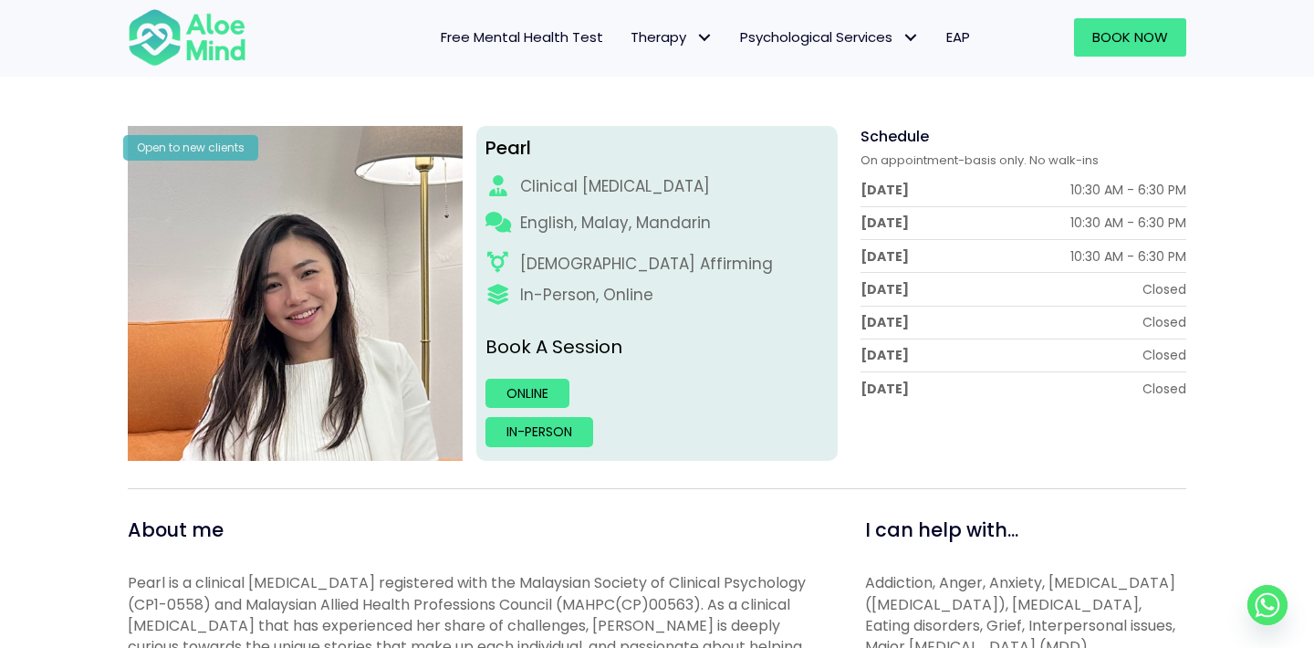
scroll to position [150, 0]
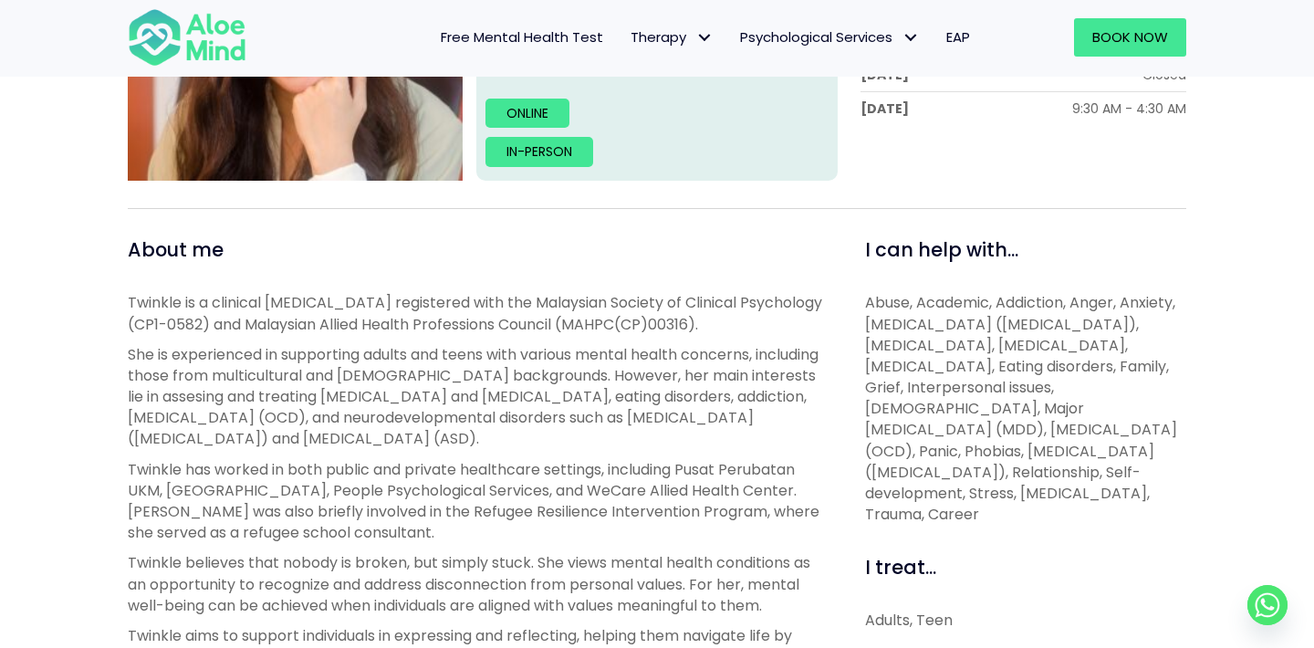
scroll to position [31, 0]
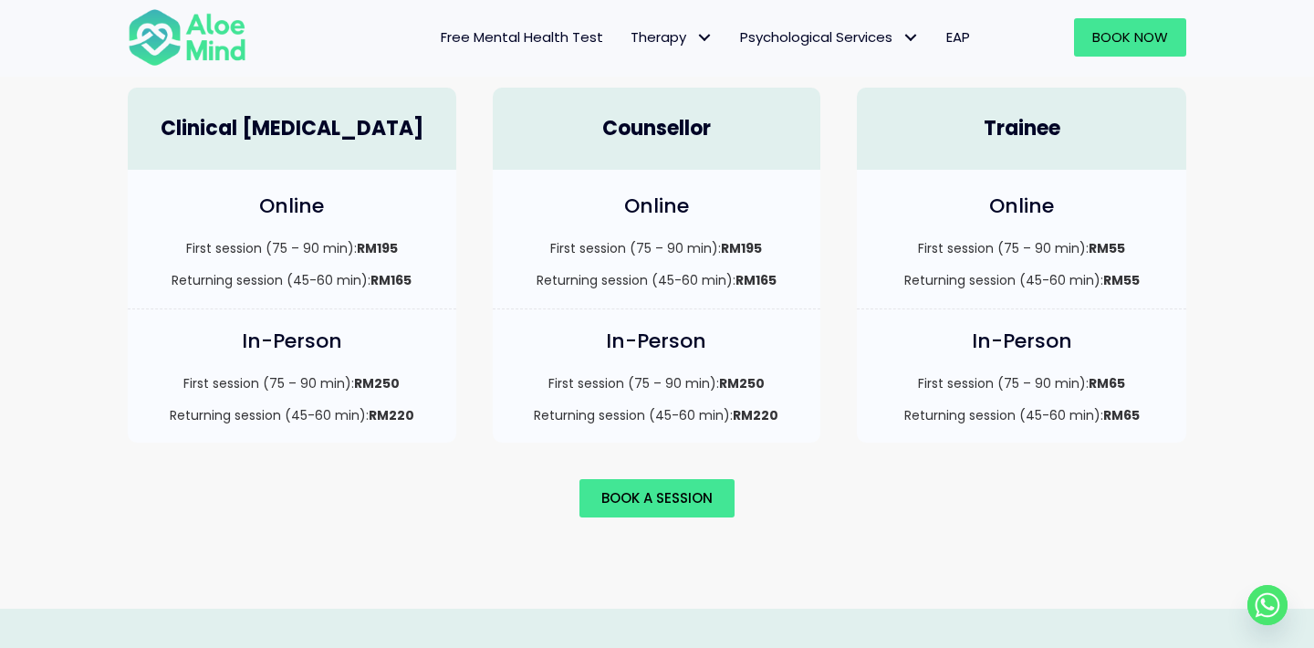
scroll to position [1280, 0]
